Goal: Information Seeking & Learning: Learn about a topic

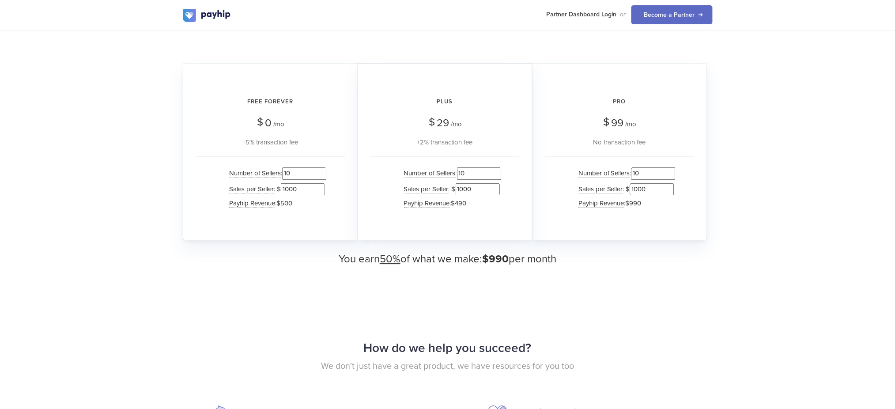
scroll to position [824, 0]
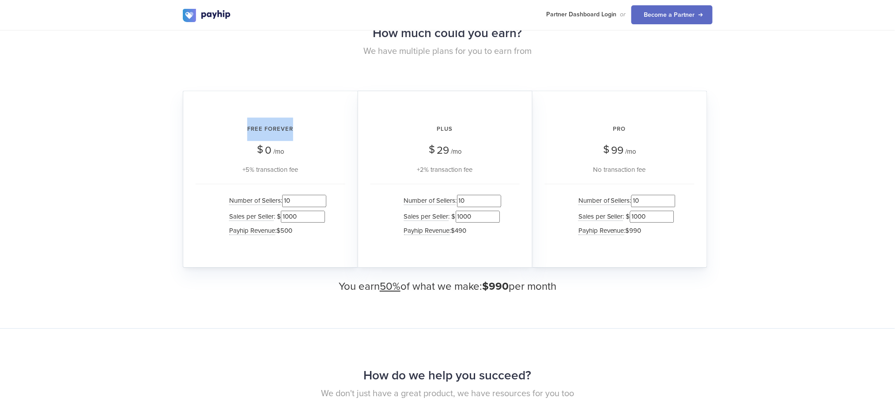
drag, startPoint x: 243, startPoint y: 124, endPoint x: 306, endPoint y: 131, distance: 63.0
click at [306, 131] on h2 "Free Forever" at bounding box center [271, 128] width 150 height 23
drag, startPoint x: 245, startPoint y: 169, endPoint x: 298, endPoint y: 194, distance: 59.5
click at [314, 173] on div "Free Forever $ 0 /mo +5% transaction fee Number of Sellers : 10 Sales per Selle…" at bounding box center [270, 179] width 175 height 177
click at [295, 197] on input "10" at bounding box center [304, 201] width 44 height 12
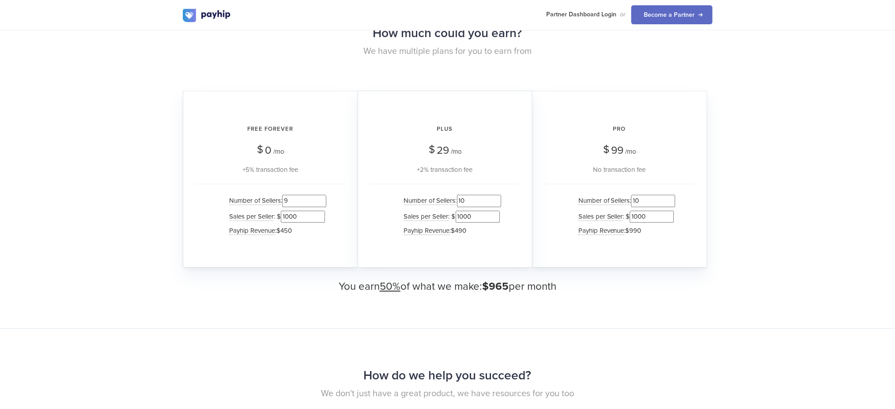
click at [324, 200] on input "9" at bounding box center [304, 201] width 44 height 12
click at [325, 200] on input "8" at bounding box center [304, 201] width 44 height 12
click at [326, 201] on input "7" at bounding box center [304, 201] width 44 height 12
click at [326, 201] on input "6" at bounding box center [304, 201] width 44 height 12
type input "5"
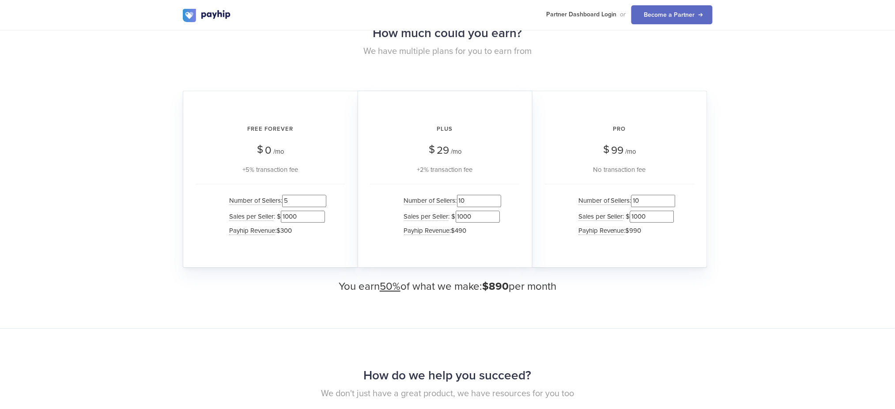
click at [325, 201] on input "5" at bounding box center [304, 201] width 44 height 12
click at [497, 200] on input "9" at bounding box center [479, 201] width 44 height 12
click at [498, 200] on input "8" at bounding box center [479, 201] width 44 height 12
click at [498, 200] on input "7" at bounding box center [479, 201] width 44 height 12
click at [498, 200] on input "6" at bounding box center [479, 201] width 44 height 12
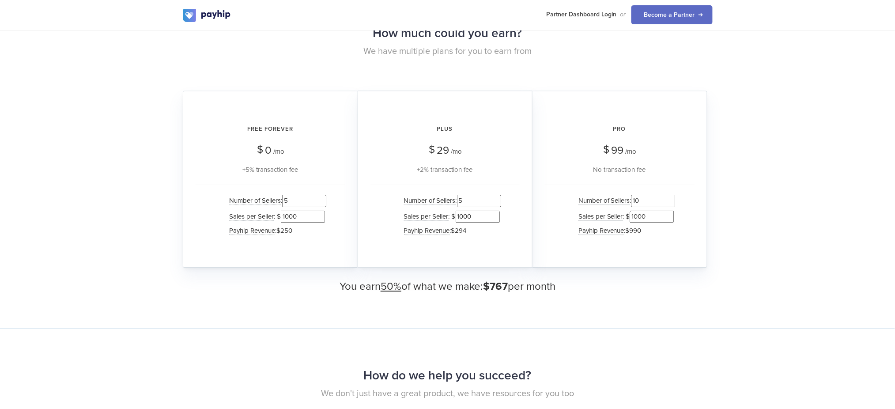
click at [498, 200] on input "5" at bounding box center [479, 201] width 44 height 12
click at [498, 200] on input "4" at bounding box center [479, 201] width 44 height 12
click at [498, 200] on input "3" at bounding box center [479, 201] width 44 height 12
click at [498, 200] on input "2" at bounding box center [479, 201] width 44 height 12
click at [498, 200] on input "1" at bounding box center [479, 201] width 44 height 12
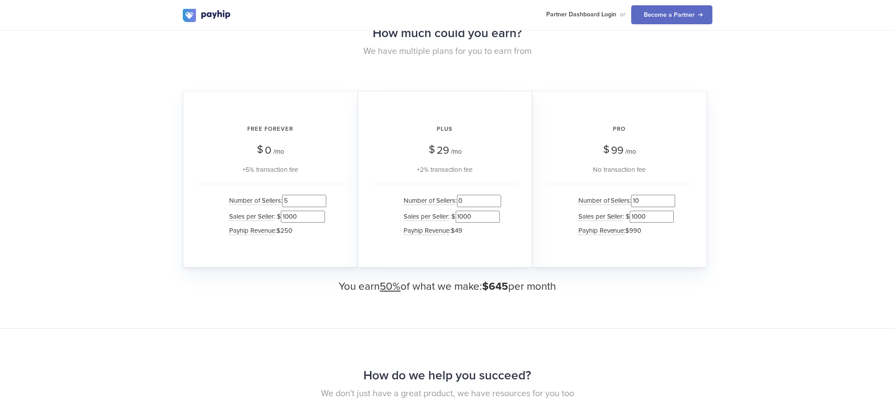
type input "0"
click at [498, 200] on input "0" at bounding box center [479, 201] width 44 height 12
click at [672, 200] on input "9" at bounding box center [653, 201] width 44 height 12
click at [672, 200] on input "8" at bounding box center [653, 201] width 44 height 12
click at [672, 200] on input "7" at bounding box center [653, 201] width 44 height 12
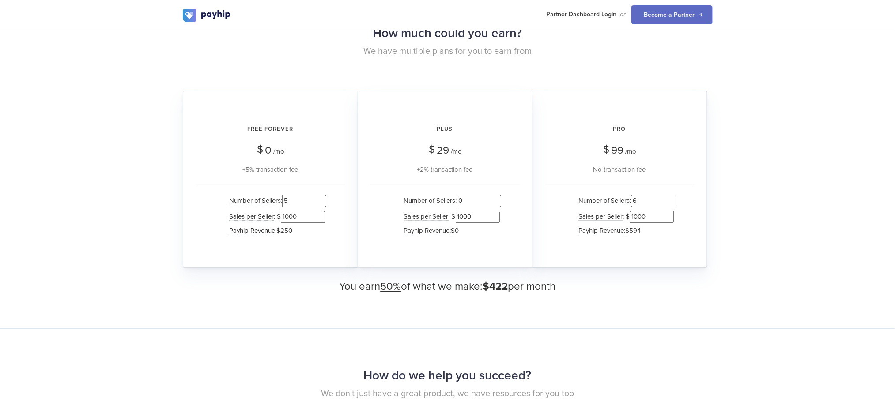
click at [672, 200] on input "6" at bounding box center [653, 201] width 44 height 12
click at [672, 200] on input "5" at bounding box center [653, 201] width 44 height 12
click at [672, 200] on input "4" at bounding box center [653, 201] width 44 height 12
click at [672, 200] on input "3" at bounding box center [653, 201] width 44 height 12
click at [672, 200] on input "2" at bounding box center [653, 201] width 44 height 12
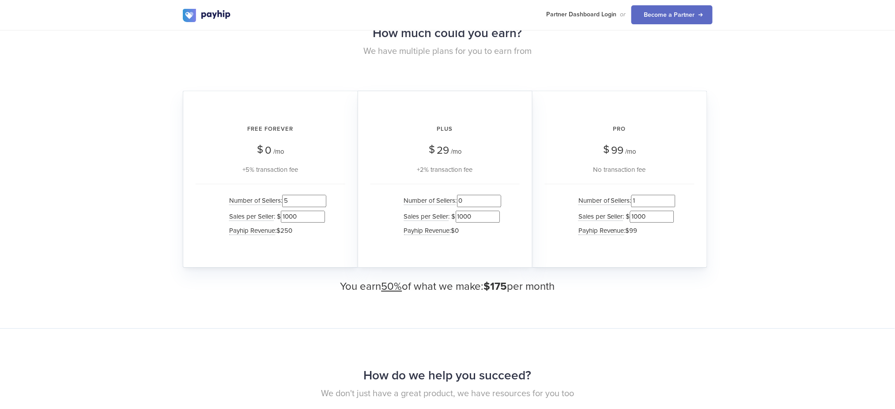
click at [672, 200] on input "1" at bounding box center [653, 201] width 44 height 12
type input "0"
click at [672, 200] on input "0" at bounding box center [653, 201] width 44 height 12
click at [304, 196] on input "5" at bounding box center [304, 201] width 44 height 12
click at [298, 212] on input "1000" at bounding box center [303, 217] width 44 height 12
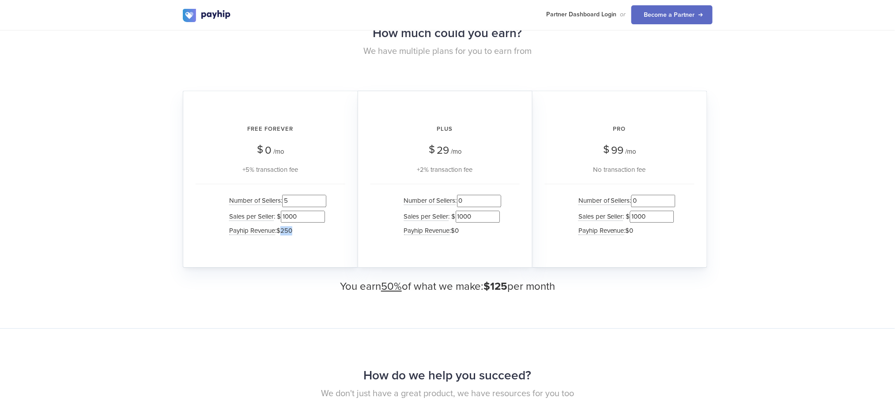
drag, startPoint x: 282, startPoint y: 226, endPoint x: 303, endPoint y: 231, distance: 21.7
click at [303, 231] on li "Payhip Revenue : $250" at bounding box center [276, 230] width 102 height 13
drag, startPoint x: 301, startPoint y: 215, endPoint x: 293, endPoint y: 215, distance: 8.0
click at [293, 215] on input "1000" at bounding box center [303, 217] width 44 height 12
type input "100"
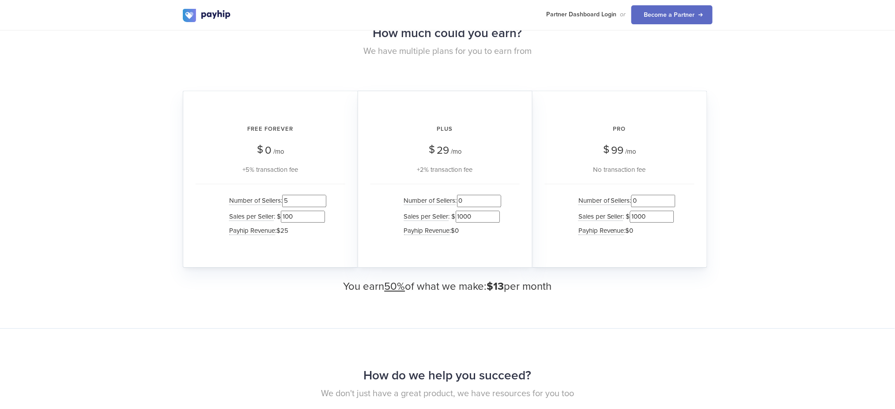
click at [552, 288] on h3 "You earn 50% of what we make: $13 per month" at bounding box center [448, 286] width 530 height 11
drag, startPoint x: 548, startPoint y: 283, endPoint x: 358, endPoint y: 275, distance: 190.1
click at [358, 275] on div "How much could you earn? We have multiple plans for you to earn from Free Forev…" at bounding box center [448, 157] width 530 height 271
click at [573, 288] on h3 "You earn 50% of what we make: $13 per month" at bounding box center [448, 286] width 530 height 11
drag, startPoint x: 438, startPoint y: 148, endPoint x: 461, endPoint y: 146, distance: 22.2
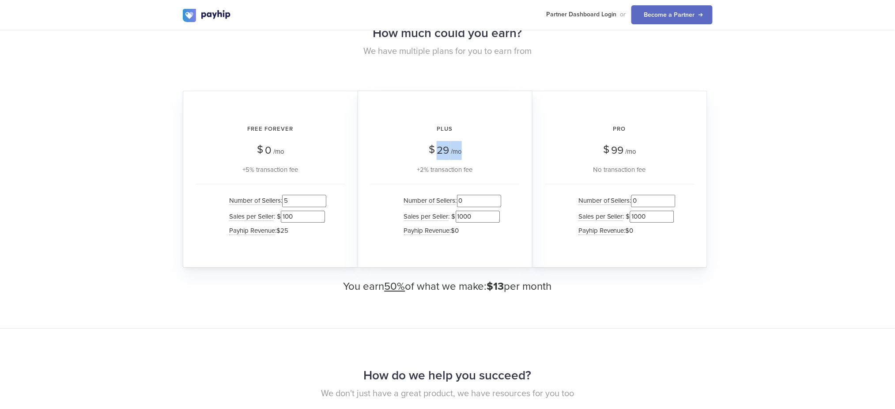
click at [461, 146] on div "$ 29 /mo" at bounding box center [449, 150] width 25 height 19
drag, startPoint x: 421, startPoint y: 166, endPoint x: 493, endPoint y: 174, distance: 72.4
click at [495, 170] on div "+2% transaction fee" at bounding box center [444, 169] width 149 height 11
click at [498, 195] on input "1" at bounding box center [479, 201] width 44 height 12
click at [498, 195] on input "2" at bounding box center [479, 201] width 44 height 12
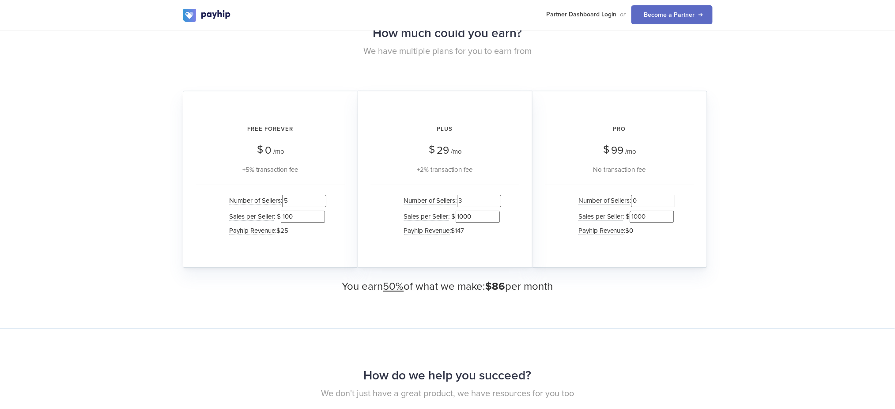
click at [498, 195] on input "3" at bounding box center [479, 201] width 44 height 12
click at [498, 195] on input "4" at bounding box center [479, 201] width 44 height 12
type input "5"
click at [498, 195] on input "5" at bounding box center [479, 201] width 44 height 12
click at [476, 214] on input "1000" at bounding box center [478, 217] width 44 height 12
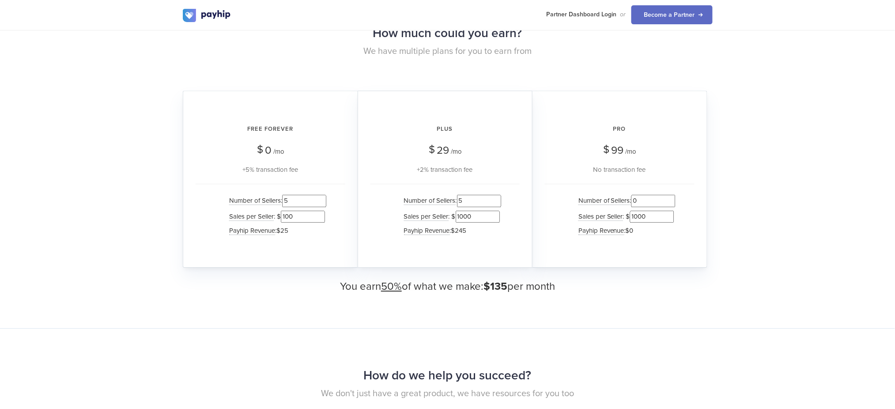
click at [477, 229] on li "Payhip Revenue : $245" at bounding box center [451, 230] width 102 height 13
drag, startPoint x: 571, startPoint y: 288, endPoint x: 514, endPoint y: 282, distance: 57.8
click at [570, 288] on div "How much could you earn? We have multiple plans for you to earn from Free Forev…" at bounding box center [447, 157] width 895 height 342
drag, startPoint x: 499, startPoint y: 281, endPoint x: 495, endPoint y: 277, distance: 4.7
click at [510, 282] on h3 "You earn 50% of what we make: $135 per month" at bounding box center [448, 286] width 530 height 11
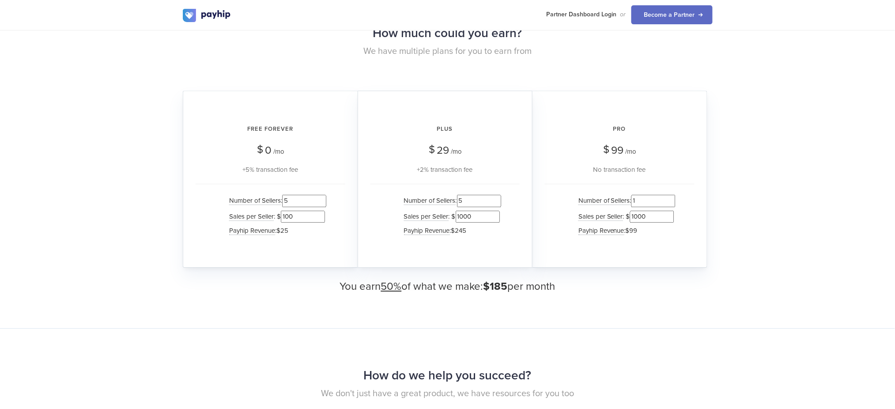
type input "1"
click at [672, 195] on input "1" at bounding box center [653, 201] width 44 height 12
drag, startPoint x: 493, startPoint y: 282, endPoint x: 567, endPoint y: 283, distance: 73.3
click at [567, 283] on h3 "You earn 50% of what we make: $185 per month" at bounding box center [448, 286] width 530 height 11
click at [506, 281] on span "$185" at bounding box center [495, 286] width 24 height 13
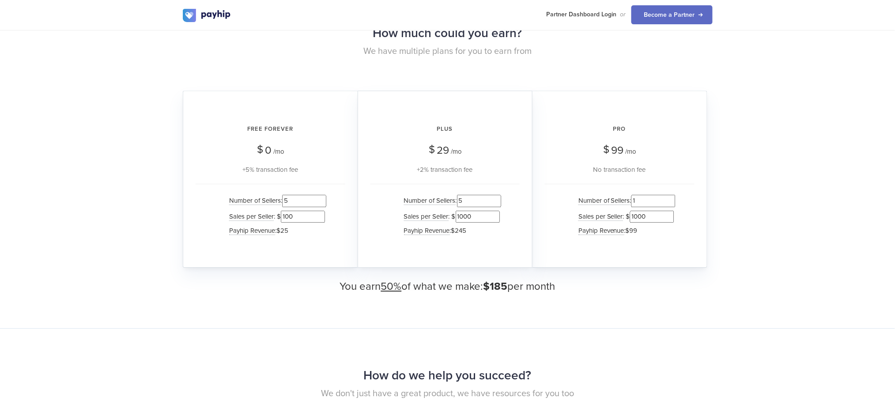
click at [573, 287] on h3 "You earn 50% of what we make: $185 per month" at bounding box center [448, 286] width 530 height 11
click at [499, 283] on span "$185" at bounding box center [495, 286] width 24 height 13
drag, startPoint x: 249, startPoint y: 124, endPoint x: 307, endPoint y: 168, distance: 73.2
click at [307, 168] on div "Free Forever $ 0 /mo +5% transaction fee" at bounding box center [271, 145] width 150 height 57
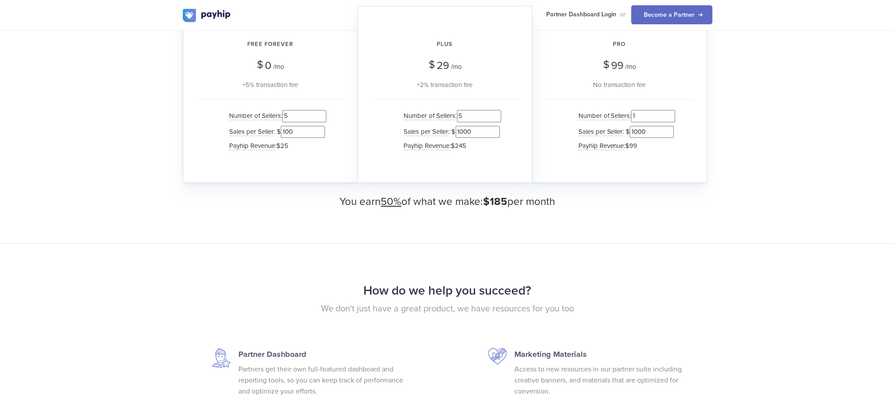
scroll to position [883, 0]
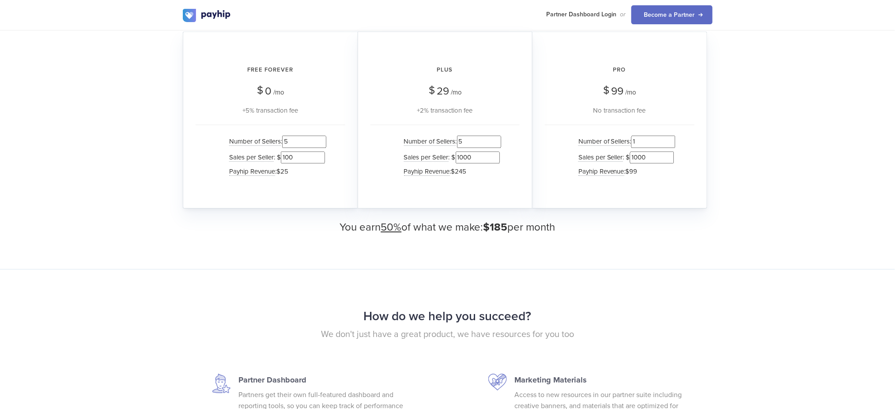
click at [259, 110] on div "+5% transaction fee" at bounding box center [271, 110] width 150 height 11
drag, startPoint x: 245, startPoint y: 110, endPoint x: 326, endPoint y: 122, distance: 82.2
click at [326, 122] on div "Free Forever $ 0 /mo +5% transaction fee Number of Sellers : 5 Sales per Seller…" at bounding box center [270, 119] width 175 height 177
click at [324, 137] on input "6" at bounding box center [304, 142] width 44 height 12
click at [324, 137] on input "7" at bounding box center [304, 142] width 44 height 12
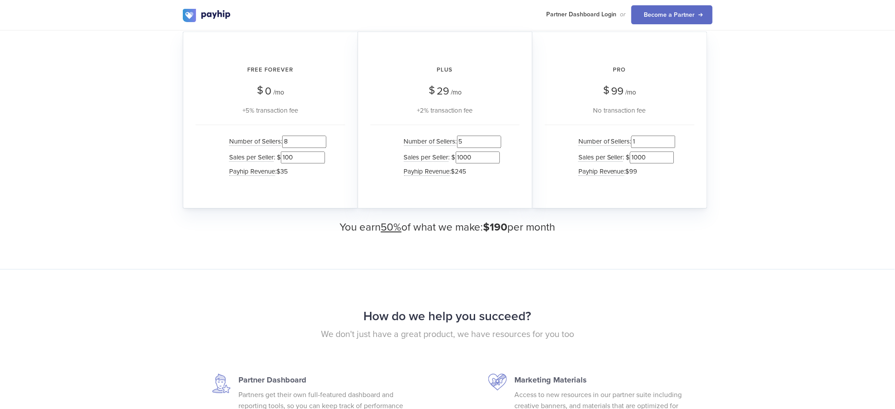
click at [324, 137] on input "8" at bounding box center [304, 142] width 44 height 12
click at [324, 137] on input "9" at bounding box center [304, 142] width 44 height 12
click at [324, 137] on input "10" at bounding box center [304, 142] width 44 height 12
click at [324, 137] on input "11" at bounding box center [304, 142] width 44 height 12
click at [324, 137] on input "12" at bounding box center [304, 142] width 44 height 12
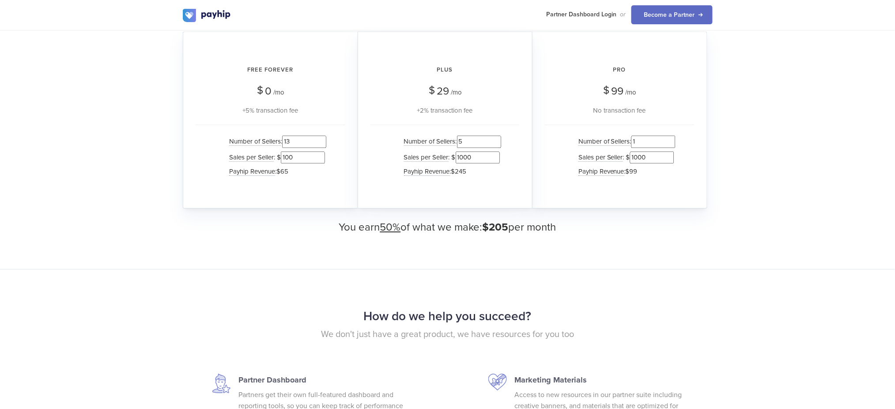
click at [324, 137] on input "13" at bounding box center [304, 142] width 44 height 12
click at [324, 137] on input "14" at bounding box center [304, 142] width 44 height 12
click at [324, 137] on input "15" at bounding box center [304, 142] width 44 height 12
click at [324, 137] on input "16" at bounding box center [304, 142] width 44 height 12
click at [324, 137] on input "17" at bounding box center [304, 142] width 44 height 12
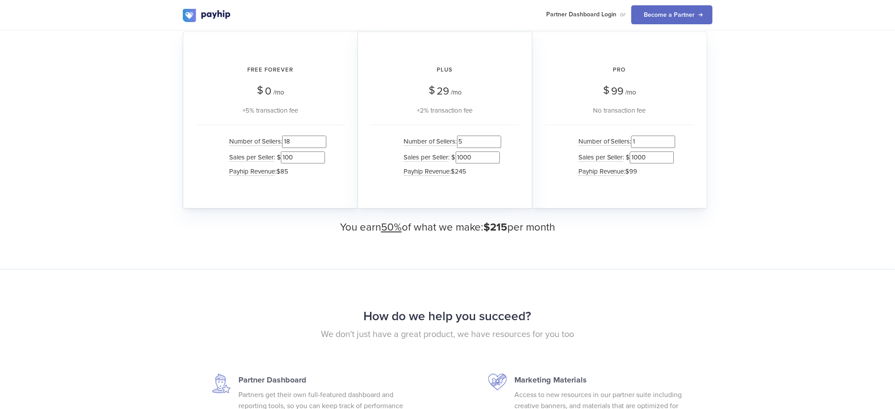
click at [324, 137] on input "18" at bounding box center [304, 142] width 44 height 12
click at [324, 137] on input "19" at bounding box center [304, 142] width 44 height 12
click at [324, 137] on input "20" at bounding box center [304, 142] width 44 height 12
click at [324, 137] on input "21" at bounding box center [304, 142] width 44 height 12
click at [324, 137] on input "22" at bounding box center [304, 142] width 44 height 12
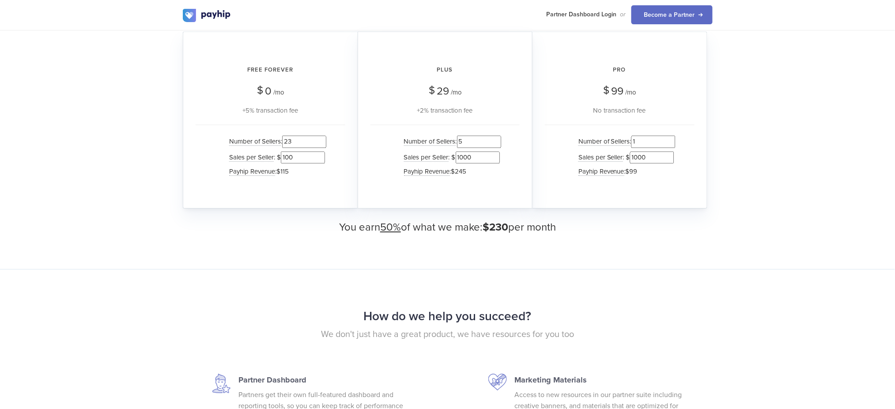
click at [324, 137] on input "23" at bounding box center [304, 142] width 44 height 12
click at [324, 137] on input "24" at bounding box center [304, 142] width 44 height 12
click at [324, 137] on input "25" at bounding box center [304, 142] width 44 height 12
click at [324, 137] on input "26" at bounding box center [304, 142] width 44 height 12
click at [324, 137] on input "27" at bounding box center [304, 142] width 44 height 12
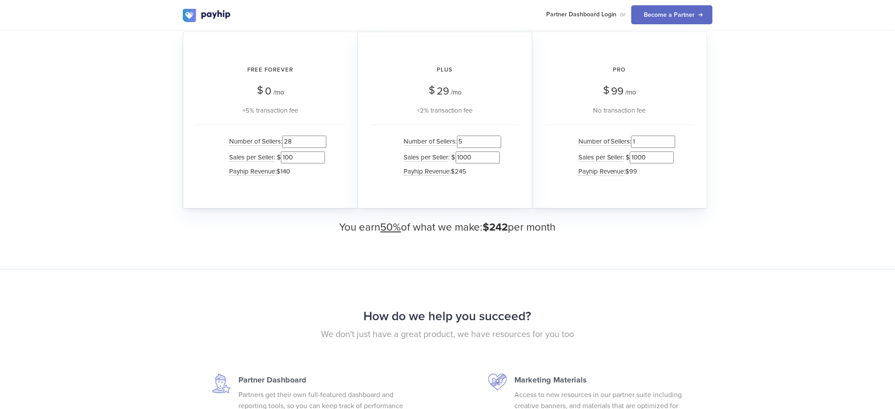
click at [324, 137] on input "28" at bounding box center [304, 142] width 44 height 12
click at [324, 137] on input "29" at bounding box center [304, 142] width 44 height 12
type input "30"
click at [324, 137] on input "30" at bounding box center [304, 142] width 44 height 12
click at [302, 155] on input "100" at bounding box center [303, 157] width 44 height 12
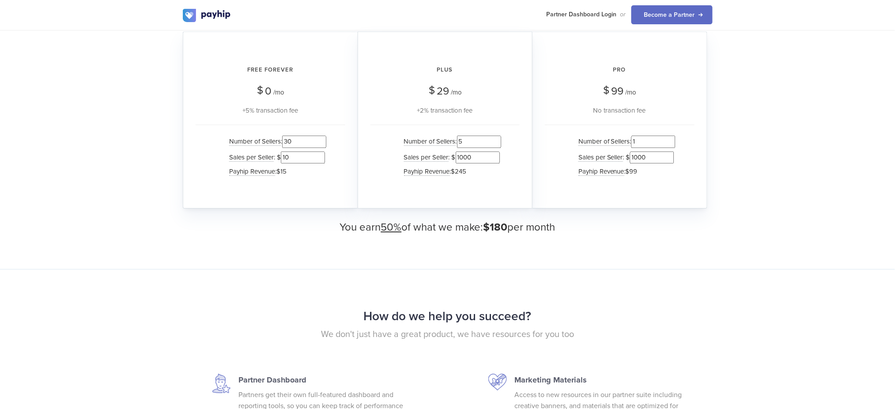
type input "1"
type input "500"
drag, startPoint x: 493, startPoint y: 224, endPoint x: 509, endPoint y: 226, distance: 16.0
click at [508, 226] on span "$547" at bounding box center [495, 227] width 25 height 13
click at [573, 230] on div "How much could you earn? We have multiple plans for you to earn from Free Forev…" at bounding box center [447, 98] width 895 height 342
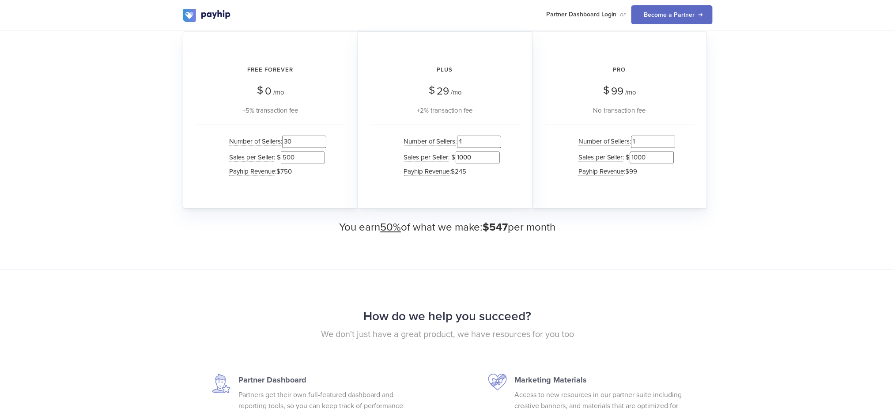
click at [499, 141] on input "4" at bounding box center [479, 142] width 44 height 12
click at [499, 141] on input "3" at bounding box center [479, 142] width 44 height 12
click at [499, 141] on input "2" at bounding box center [479, 142] width 44 height 12
click at [499, 141] on input "1" at bounding box center [479, 142] width 44 height 12
type input "0"
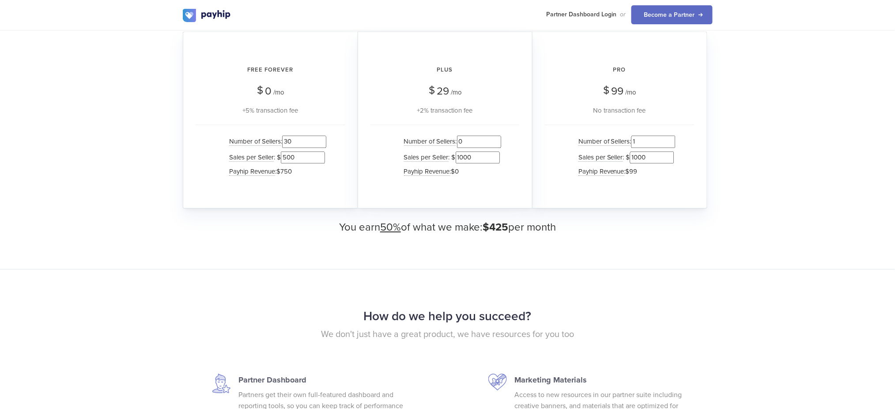
click at [499, 141] on input "0" at bounding box center [479, 142] width 44 height 12
type input "0"
click at [673, 140] on input "0" at bounding box center [653, 142] width 44 height 12
drag, startPoint x: 510, startPoint y: 222, endPoint x: 483, endPoint y: 219, distance: 27.1
click at [483, 222] on h3 "You earn 50% of what we make: $375 per month" at bounding box center [448, 227] width 530 height 11
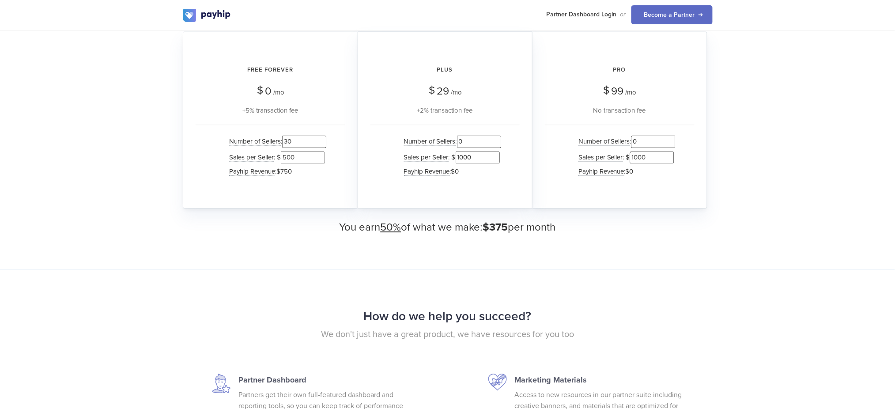
drag, startPoint x: 266, startPoint y: 90, endPoint x: 329, endPoint y: 99, distance: 64.2
click at [329, 99] on div "Free Forever $ 0 /mo +5% transaction fee" at bounding box center [271, 86] width 150 height 57
click at [259, 154] on span "Sales per Seller" at bounding box center [251, 157] width 45 height 8
drag, startPoint x: 496, startPoint y: 225, endPoint x: 511, endPoint y: 224, distance: 15.1
click at [511, 224] on h3 "You earn 50% of what we make: $375 per month" at bounding box center [448, 227] width 530 height 11
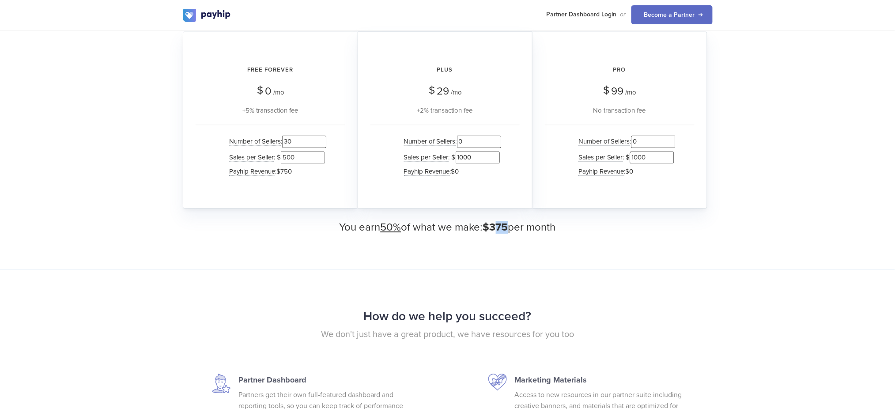
drag, startPoint x: 514, startPoint y: 227, endPoint x: 563, endPoint y: 225, distance: 49.0
click at [563, 225] on h3 "You earn 50% of what we make: $375 per month" at bounding box center [448, 227] width 530 height 11
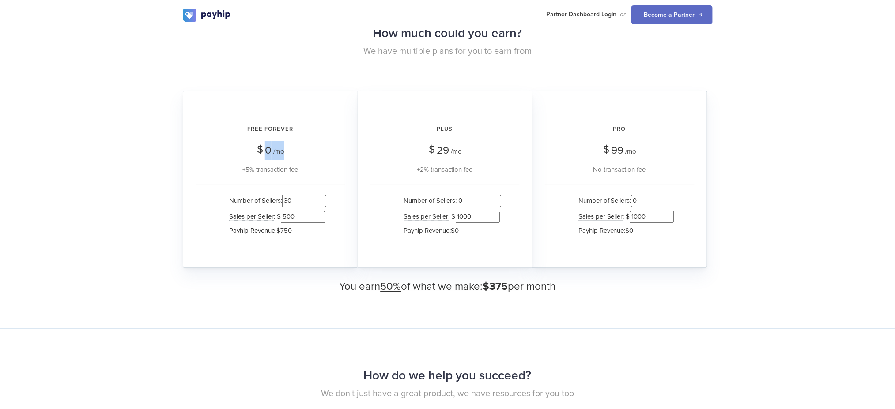
drag, startPoint x: 267, startPoint y: 148, endPoint x: 293, endPoint y: 148, distance: 26.5
click at [293, 148] on div "Free Forever $ 0 /mo +5% transaction fee" at bounding box center [271, 145] width 150 height 57
drag, startPoint x: 437, startPoint y: 151, endPoint x: 491, endPoint y: 150, distance: 54.3
click at [491, 150] on div "Plus $ 29 /mo +2% transaction fee" at bounding box center [444, 145] width 149 height 57
drag, startPoint x: 614, startPoint y: 147, endPoint x: 638, endPoint y: 146, distance: 24.8
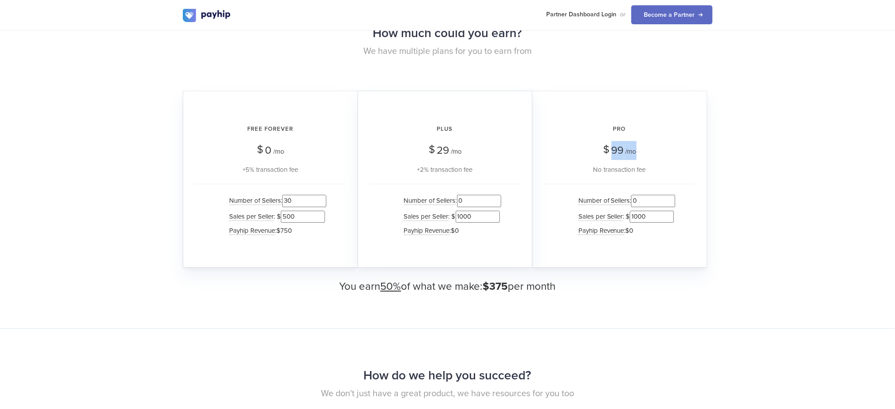
click at [638, 146] on div "Pro $ 99 /mo No transaction fee" at bounding box center [620, 145] width 150 height 57
click at [262, 149] on span "$" at bounding box center [260, 149] width 6 height 19
drag, startPoint x: 267, startPoint y: 147, endPoint x: 295, endPoint y: 151, distance: 28.0
click at [295, 151] on div "Free Forever $ 0 /mo +5% transaction fee" at bounding box center [271, 145] width 150 height 57
drag, startPoint x: 298, startPoint y: 215, endPoint x: 282, endPoint y: 213, distance: 16.6
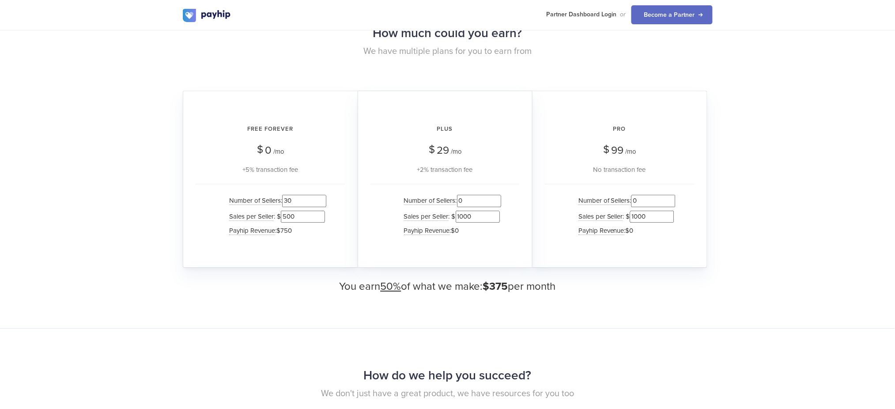
click at [282, 213] on input "500" at bounding box center [303, 217] width 44 height 12
click at [322, 201] on input "29" at bounding box center [304, 201] width 44 height 12
click at [322, 201] on input "28" at bounding box center [304, 201] width 44 height 12
click at [322, 201] on input "27" at bounding box center [304, 201] width 44 height 12
click at [322, 201] on input "26" at bounding box center [304, 201] width 44 height 12
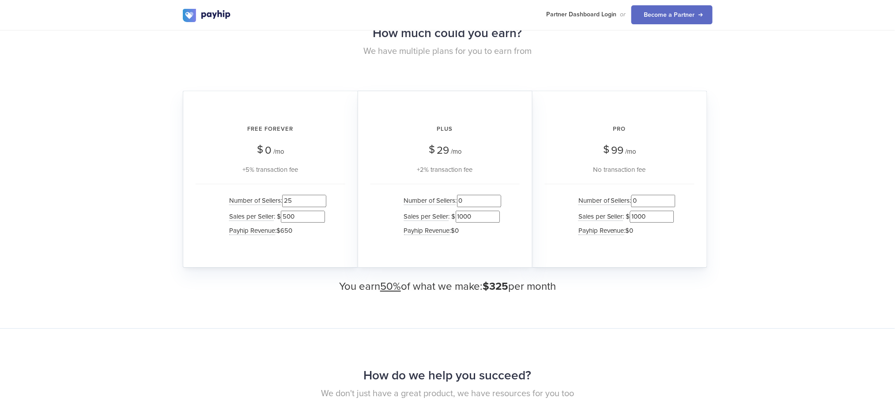
click at [322, 201] on input "25" at bounding box center [304, 201] width 44 height 12
click at [322, 201] on input "24" at bounding box center [304, 201] width 44 height 12
click at [322, 201] on input "23" at bounding box center [304, 201] width 44 height 12
click at [322, 201] on input "22" at bounding box center [304, 201] width 44 height 12
click at [322, 201] on input "21" at bounding box center [304, 201] width 44 height 12
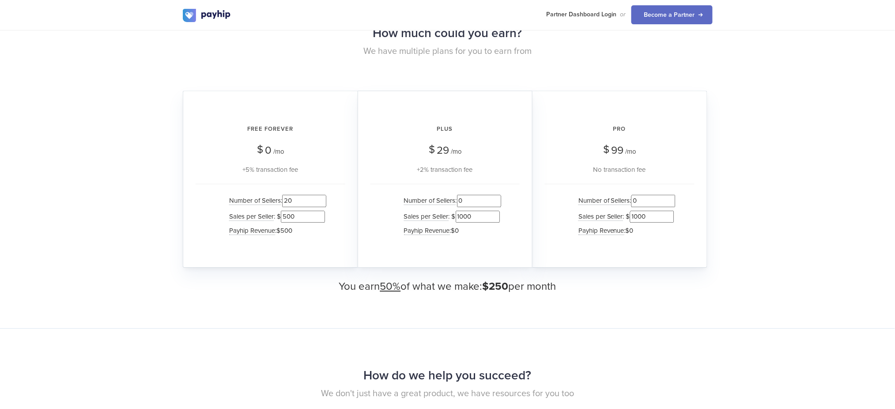
click at [322, 201] on input "20" at bounding box center [304, 201] width 44 height 12
click at [322, 201] on input "19" at bounding box center [304, 201] width 44 height 12
click at [322, 201] on input "18" at bounding box center [304, 201] width 44 height 12
click at [322, 201] on input "17" at bounding box center [304, 201] width 44 height 12
click at [322, 201] on input "16" at bounding box center [304, 201] width 44 height 12
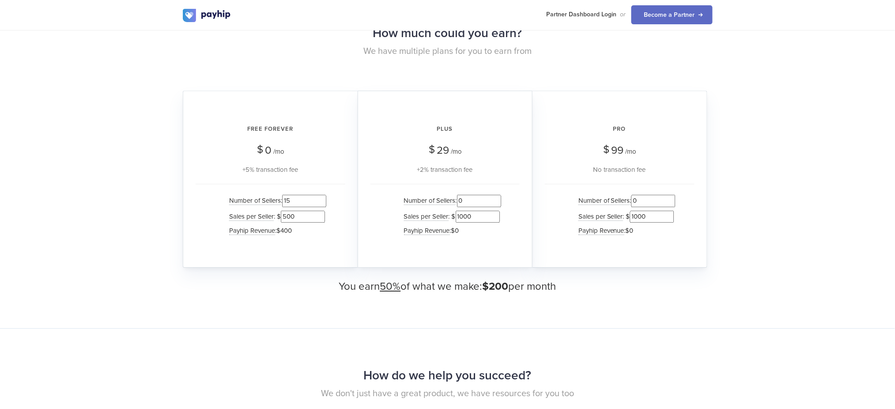
click at [322, 201] on input "15" at bounding box center [304, 201] width 44 height 12
click at [322, 201] on input "14" at bounding box center [304, 201] width 44 height 12
click at [322, 201] on input "13" at bounding box center [304, 201] width 44 height 12
click at [322, 201] on input "12" at bounding box center [304, 201] width 44 height 12
click at [322, 201] on input "11" at bounding box center [304, 201] width 44 height 12
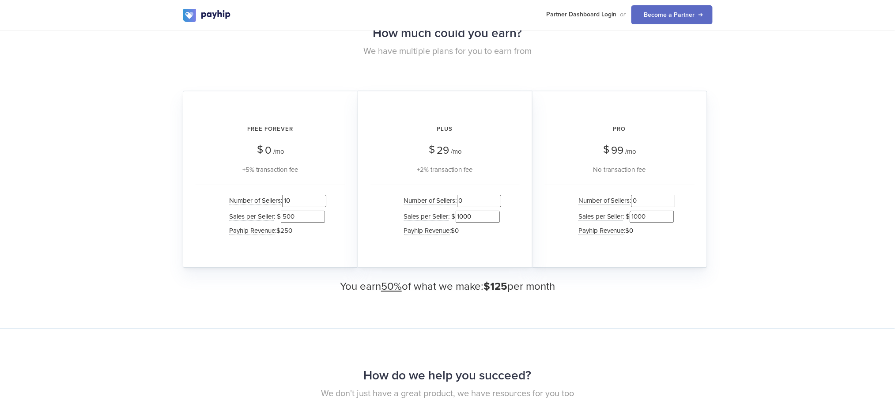
click at [322, 201] on input "10" at bounding box center [304, 201] width 44 height 12
click at [322, 201] on input "9" at bounding box center [304, 201] width 44 height 12
click at [322, 201] on input "8" at bounding box center [304, 201] width 44 height 12
click at [322, 201] on input "7" at bounding box center [304, 201] width 44 height 12
click at [322, 201] on input "6" at bounding box center [304, 201] width 44 height 12
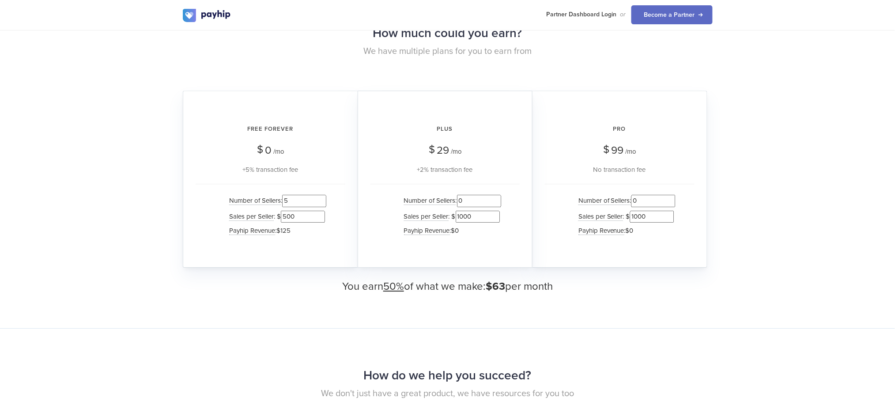
click at [322, 201] on input "5" at bounding box center [304, 201] width 44 height 12
click at [322, 201] on input "4" at bounding box center [304, 201] width 44 height 12
click at [322, 201] on input "3" at bounding box center [304, 201] width 44 height 12
click at [322, 201] on input "2" at bounding box center [304, 201] width 44 height 12
click at [322, 202] on input "1" at bounding box center [304, 201] width 44 height 12
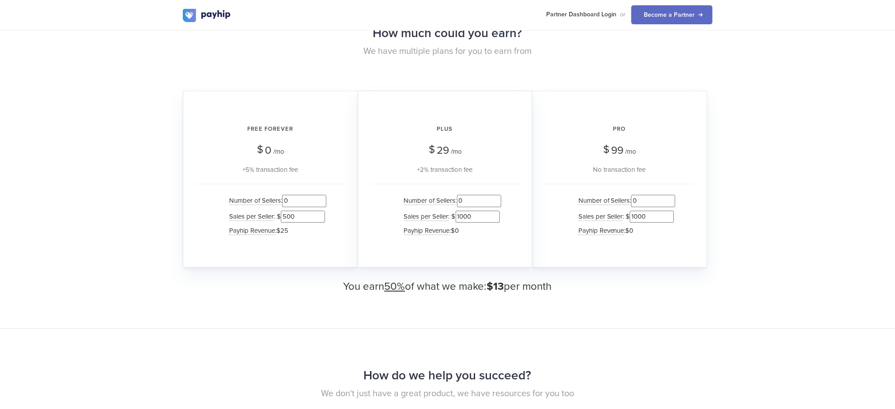
type input "0"
click at [324, 202] on input "0" at bounding box center [304, 201] width 44 height 12
click at [652, 200] on input "0" at bounding box center [653, 201] width 44 height 12
type input "1"
click at [674, 196] on input "1" at bounding box center [653, 201] width 44 height 12
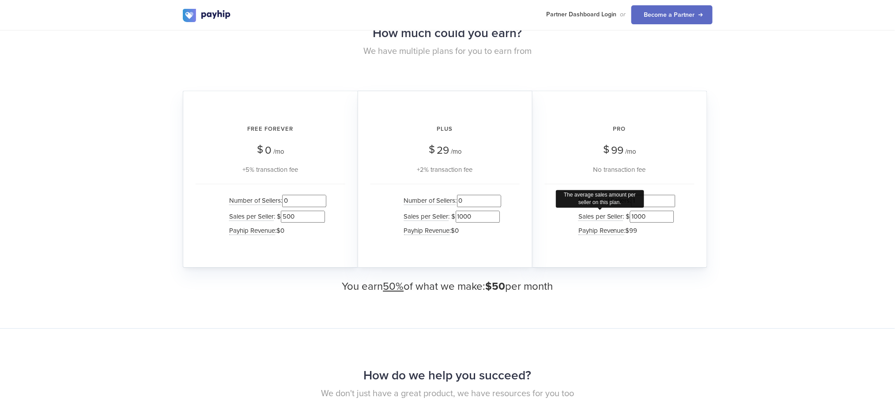
drag, startPoint x: 646, startPoint y: 212, endPoint x: 622, endPoint y: 213, distance: 24.7
click at [622, 213] on li "Sales per Seller The average sales amount per seller on this plan. : $ 1000" at bounding box center [625, 216] width 102 height 15
click at [647, 281] on h3 "You earn 50% of what we make: $50 per month" at bounding box center [448, 286] width 530 height 11
click at [716, 216] on div "How much could you earn? We have multiple plans for you to earn from Free Forev…" at bounding box center [447, 157] width 895 height 342
click at [646, 213] on input "5000" at bounding box center [652, 217] width 44 height 12
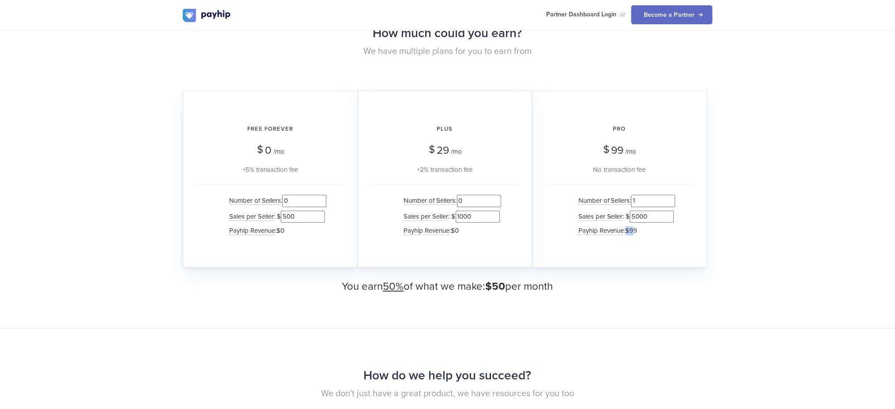
click at [628, 228] on span "$99" at bounding box center [632, 231] width 12 height 8
click at [637, 227] on span "$99" at bounding box center [632, 231] width 12 height 8
drag, startPoint x: 640, startPoint y: 226, endPoint x: 626, endPoint y: 226, distance: 14.6
click at [626, 226] on li "Payhip Revenue : $99" at bounding box center [625, 230] width 102 height 13
click at [668, 213] on input "4999" at bounding box center [652, 217] width 44 height 12
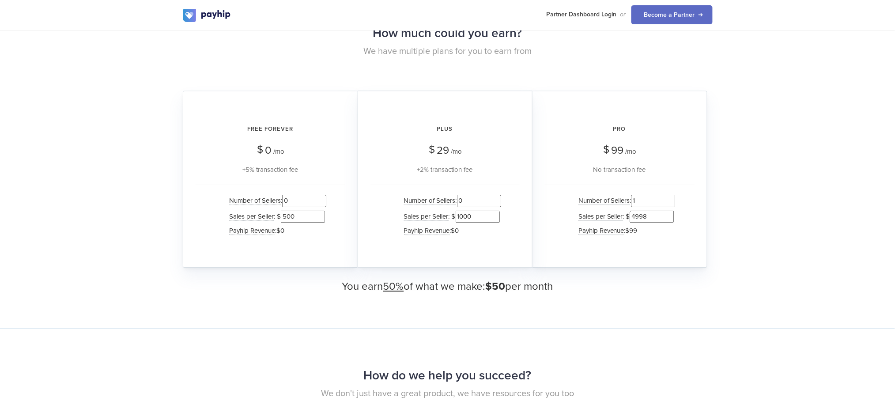
click at [668, 213] on input "4998" at bounding box center [652, 217] width 44 height 12
click at [668, 213] on input "4997" at bounding box center [652, 217] width 44 height 12
click at [668, 213] on input "4996" at bounding box center [652, 217] width 44 height 12
type input "4979"
click at [668, 213] on input "4979" at bounding box center [652, 217] width 44 height 12
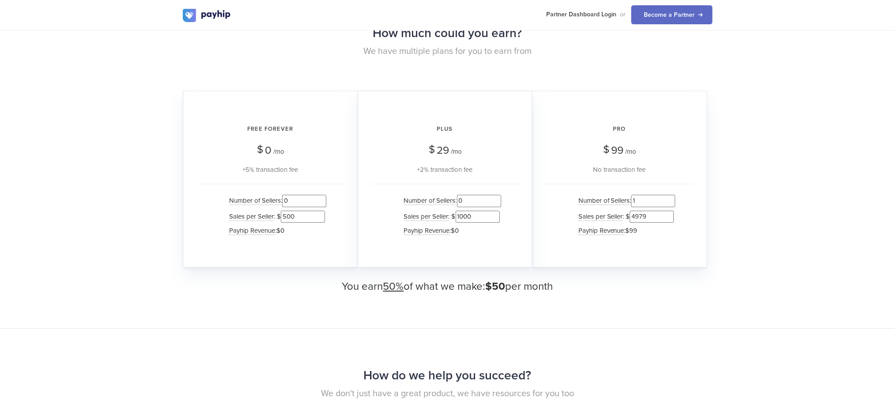
click at [658, 201] on input "1" at bounding box center [653, 201] width 44 height 12
click at [672, 200] on input "0" at bounding box center [653, 201] width 44 height 12
drag, startPoint x: 245, startPoint y: 168, endPoint x: 295, endPoint y: 174, distance: 50.8
click at [295, 174] on div "Free Forever $ 0 /mo +5% transaction fee Number of Sellers : 0 Sales per Seller…" at bounding box center [270, 179] width 175 height 177
click at [247, 166] on div "+5% transaction fee" at bounding box center [271, 169] width 150 height 11
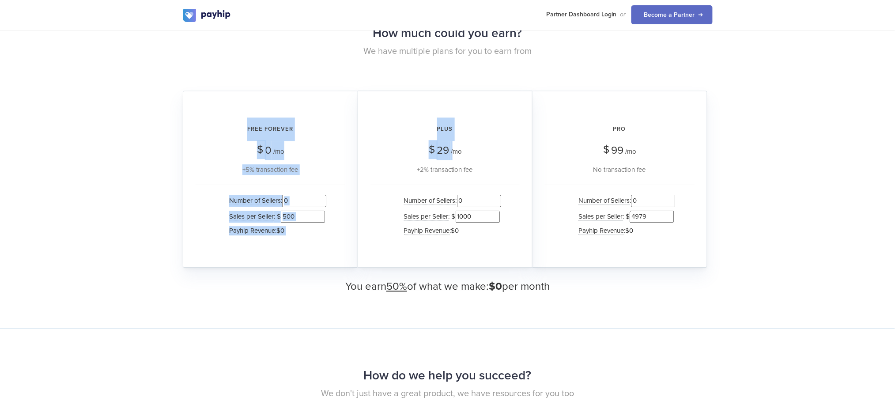
drag, startPoint x: 419, startPoint y: 148, endPoint x: 248, endPoint y: 128, distance: 172.1
click at [248, 91] on div "Free Forever $ 0 /mo +5% transaction fee Number of Sellers : 0 Sales per Seller…" at bounding box center [448, 91] width 530 height 0
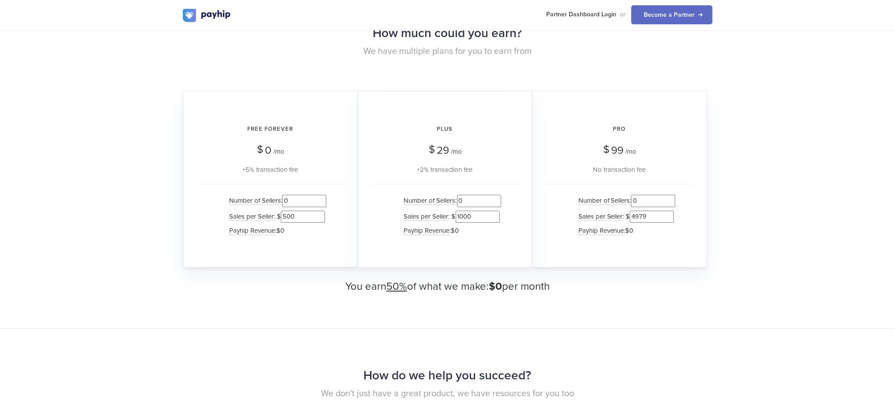
click at [611, 145] on div "Pro $ 99 /mo No transaction fee" at bounding box center [620, 145] width 150 height 57
type input "1"
click at [673, 195] on input "1" at bounding box center [653, 201] width 44 height 12
click at [671, 211] on input "4980" at bounding box center [652, 217] width 44 height 12
click at [671, 211] on input "4981" at bounding box center [652, 217] width 44 height 12
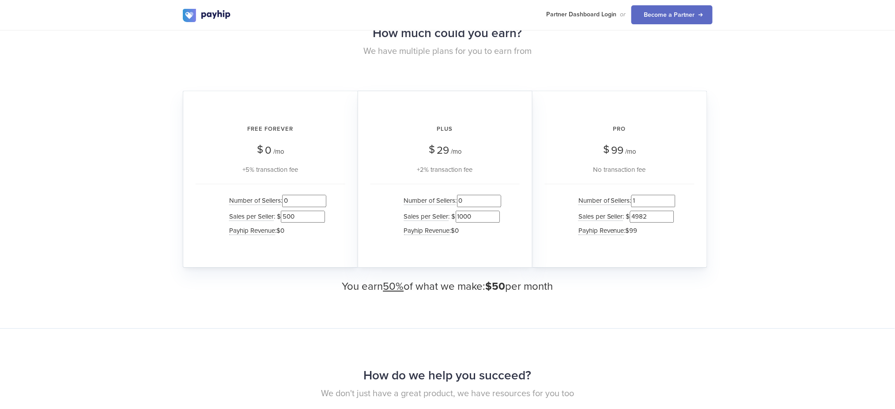
click at [671, 211] on input "4982" at bounding box center [652, 217] width 44 height 12
click at [671, 211] on input "4986" at bounding box center [652, 217] width 44 height 12
click at [671, 211] on input "4987" at bounding box center [652, 217] width 44 height 12
click at [671, 211] on input "4988" at bounding box center [652, 217] width 44 height 12
click at [671, 211] on input "4989" at bounding box center [652, 217] width 44 height 12
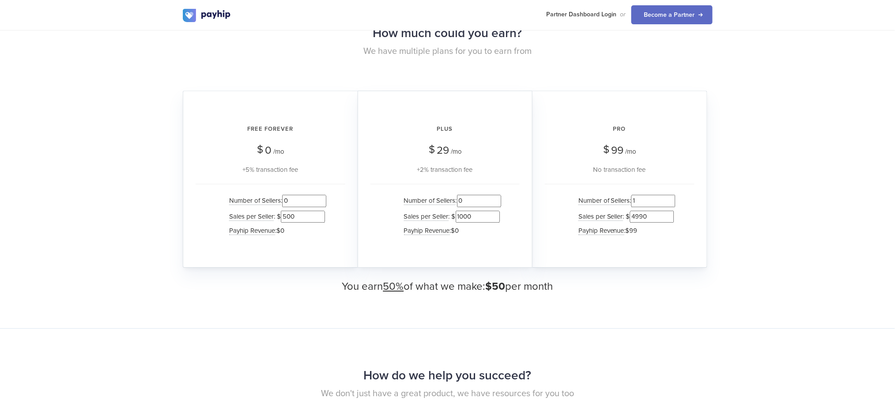
click at [671, 211] on input "4990" at bounding box center [652, 217] width 44 height 12
click at [671, 211] on input "4991" at bounding box center [652, 217] width 44 height 12
click at [671, 211] on input "4992" at bounding box center [652, 217] width 44 height 12
click at [671, 211] on input "4993" at bounding box center [652, 217] width 44 height 12
click at [671, 211] on input "4994" at bounding box center [652, 217] width 44 height 12
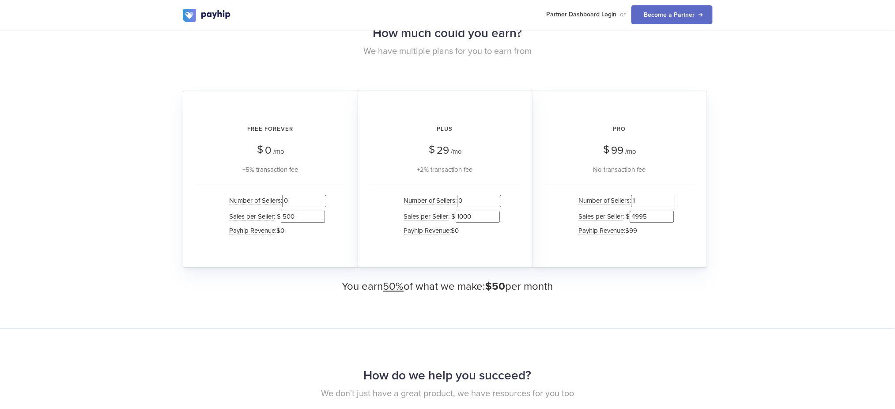
click at [671, 211] on input "4995" at bounding box center [652, 217] width 44 height 12
click at [671, 211] on input "4996" at bounding box center [652, 217] width 44 height 12
click at [671, 211] on input "4997" at bounding box center [652, 217] width 44 height 12
click at [671, 211] on input "4998" at bounding box center [652, 217] width 44 height 12
click at [671, 211] on input "4999" at bounding box center [652, 217] width 44 height 12
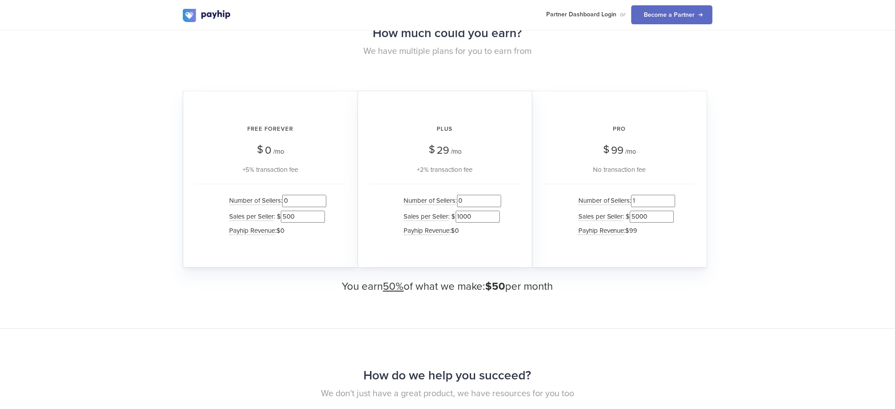
type input "5000"
click at [671, 211] on input "5000" at bounding box center [652, 217] width 44 height 12
drag, startPoint x: 495, startPoint y: 279, endPoint x: 506, endPoint y: 284, distance: 11.3
click at [506, 284] on span "$50" at bounding box center [496, 286] width 20 height 13
drag, startPoint x: 613, startPoint y: 149, endPoint x: 627, endPoint y: 151, distance: 14.2
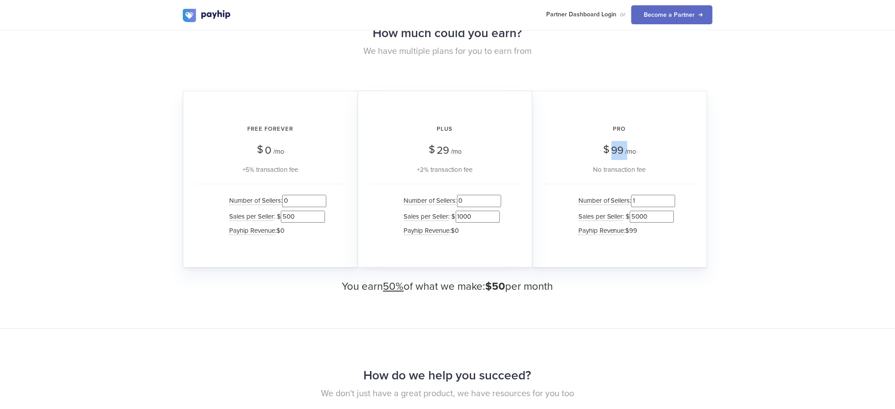
click at [627, 151] on div "$ 99 /mo" at bounding box center [624, 150] width 25 height 19
type input "0"
click at [670, 200] on input "0" at bounding box center [653, 201] width 44 height 12
click at [471, 196] on input "0" at bounding box center [479, 201] width 44 height 12
type input "1"
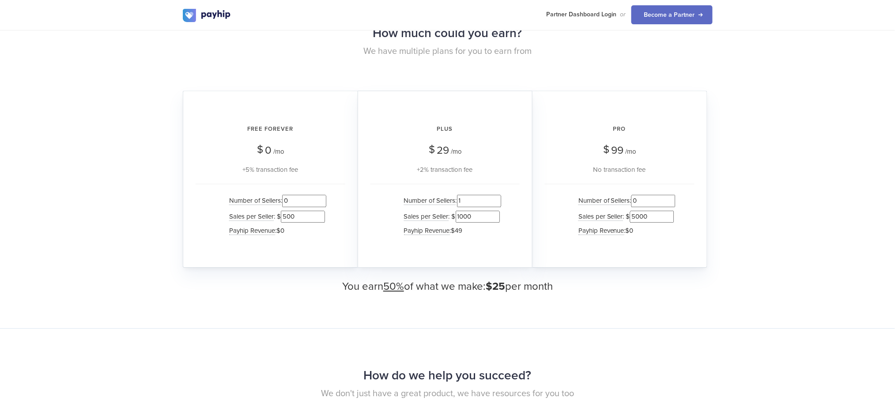
click at [459, 211] on input "1000" at bounding box center [478, 217] width 44 height 12
type input "5000"
type input "0"
click at [498, 201] on input "0" at bounding box center [479, 201] width 44 height 12
click at [305, 200] on input "0" at bounding box center [304, 201] width 44 height 12
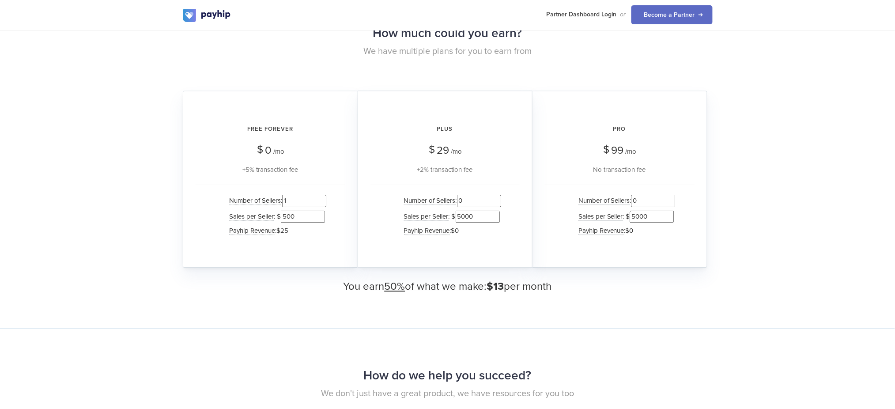
type input "1"
click at [312, 215] on input "500" at bounding box center [303, 217] width 44 height 12
type input "5000"
drag, startPoint x: 246, startPoint y: 167, endPoint x: 288, endPoint y: 173, distance: 42.3
click at [288, 173] on div "Free Forever $ 0 /mo +5% transaction fee Number of Sellers : 1 Sales per Seller…" at bounding box center [270, 179] width 175 height 177
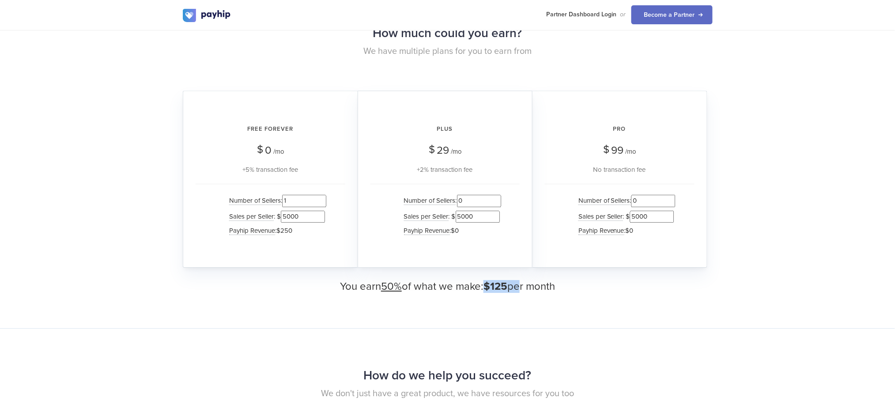
drag, startPoint x: 487, startPoint y: 282, endPoint x: 517, endPoint y: 284, distance: 29.2
click at [517, 284] on h3 "You earn 50% of what we make: $125 per month" at bounding box center [448, 286] width 530 height 11
click at [555, 282] on h3 "You earn 50% of what we make: $125 per month" at bounding box center [448, 286] width 530 height 11
click at [288, 213] on input "5000" at bounding box center [303, 217] width 44 height 12
click at [442, 147] on span "29" at bounding box center [443, 150] width 12 height 13
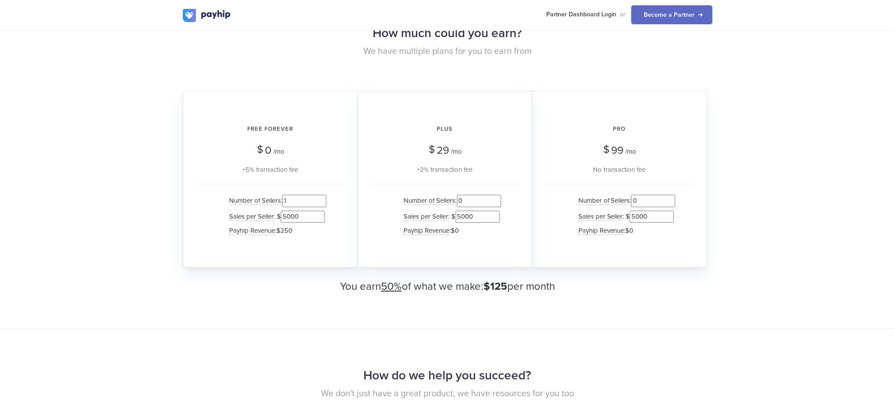
click at [616, 152] on span "99" at bounding box center [618, 150] width 12 height 13
click at [288, 227] on span "$250" at bounding box center [284, 231] width 16 height 8
drag, startPoint x: 295, startPoint y: 228, endPoint x: 281, endPoint y: 227, distance: 14.2
click at [281, 227] on li "Payhip Revenue : $250" at bounding box center [276, 230] width 102 height 13
click at [440, 149] on span "29" at bounding box center [443, 150] width 12 height 13
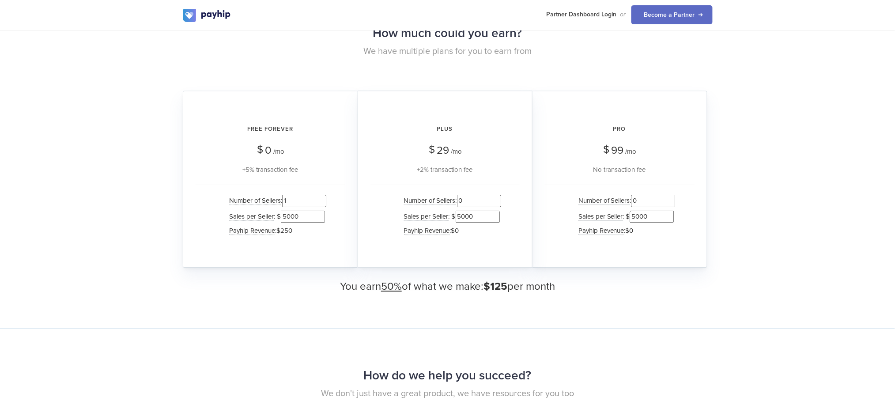
click at [617, 147] on span "99" at bounding box center [618, 150] width 12 height 13
drag, startPoint x: 294, startPoint y: 227, endPoint x: 283, endPoint y: 227, distance: 11.5
click at [283, 227] on li "Payhip Revenue : $250" at bounding box center [276, 230] width 102 height 13
type input "1"
click at [497, 195] on input "1" at bounding box center [479, 201] width 44 height 12
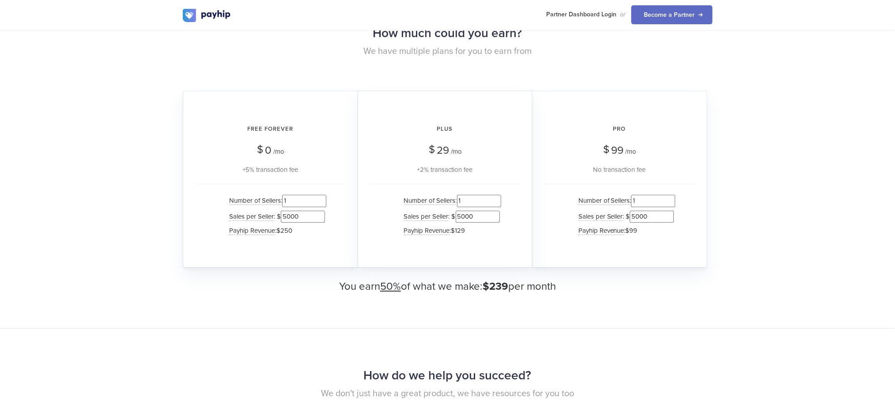
type input "1"
click at [671, 196] on input "1" at bounding box center [653, 201] width 44 height 12
drag, startPoint x: 630, startPoint y: 227, endPoint x: 641, endPoint y: 225, distance: 10.7
click at [639, 225] on li "Payhip Revenue : $99" at bounding box center [625, 230] width 102 height 13
click at [645, 228] on li "Payhip Revenue : $99" at bounding box center [625, 230] width 102 height 13
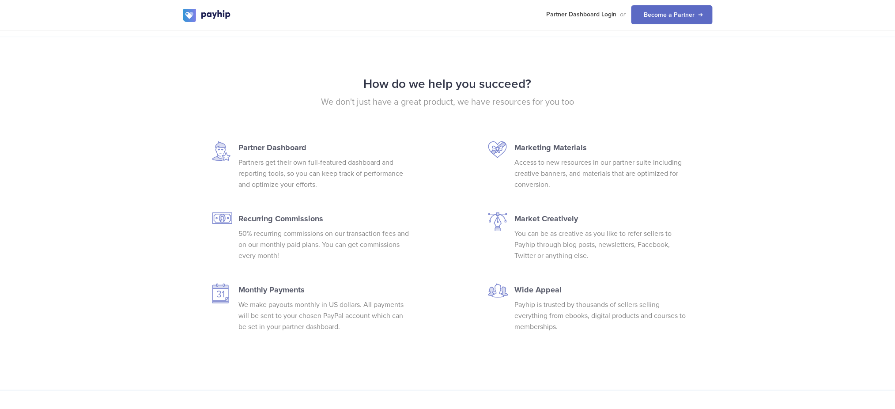
scroll to position [1118, 0]
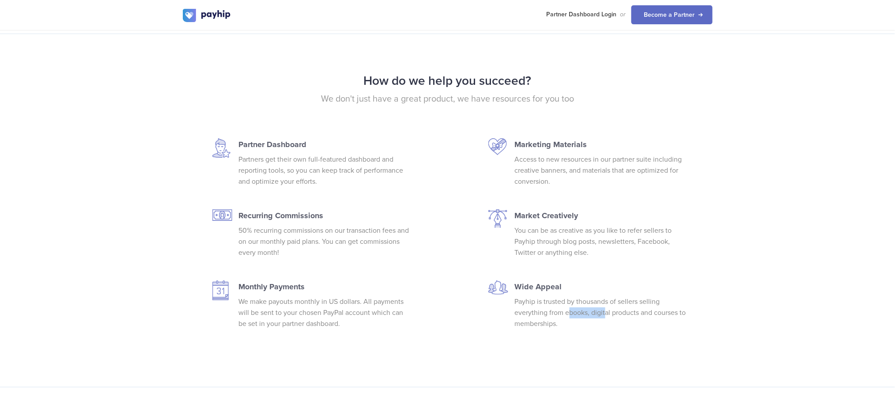
drag, startPoint x: 570, startPoint y: 308, endPoint x: 604, endPoint y: 310, distance: 35.0
click at [604, 310] on p "Payhip is trusted by thousands of sellers selling everything from ebooks, digit…" at bounding box center [601, 312] width 172 height 33
click at [641, 312] on p "Payhip is trusted by thousands of sellers selling everything from ebooks, digit…" at bounding box center [601, 312] width 172 height 33
drag, startPoint x: 665, startPoint y: 310, endPoint x: 675, endPoint y: 310, distance: 9.7
click at [675, 310] on p "Payhip is trusted by thousands of sellers selling everything from ebooks, digit…" at bounding box center [601, 312] width 172 height 33
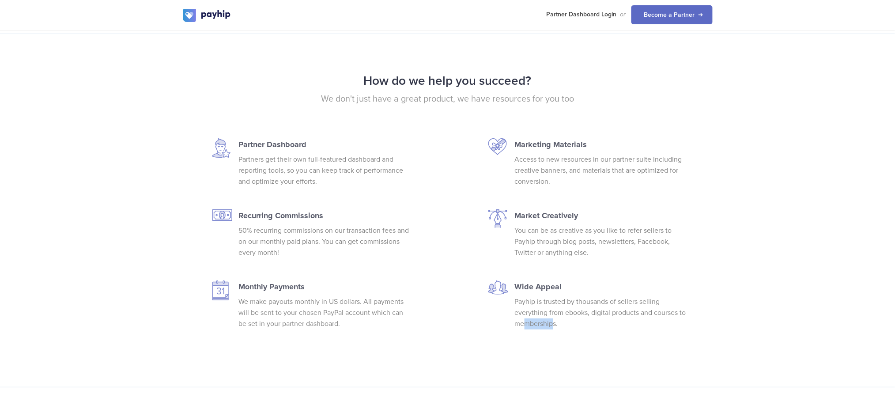
drag, startPoint x: 532, startPoint y: 318, endPoint x: 562, endPoint y: 318, distance: 30.0
click at [562, 318] on p "Payhip is trusted by thousands of sellers selling everything from ebooks, digit…" at bounding box center [601, 312] width 172 height 33
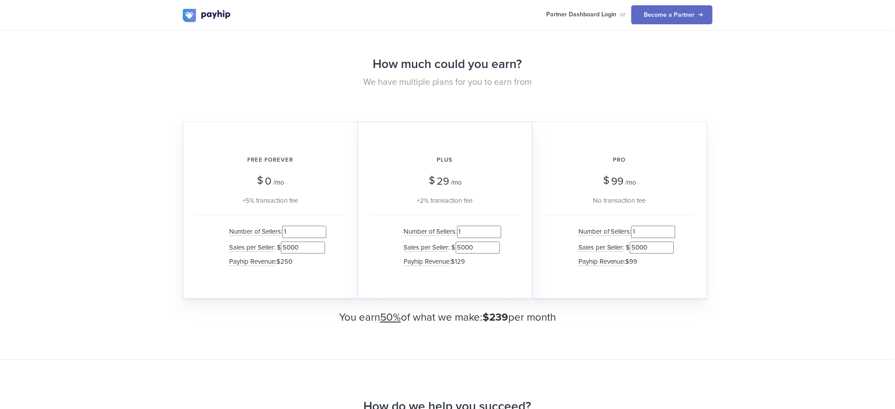
scroll to position [824, 0]
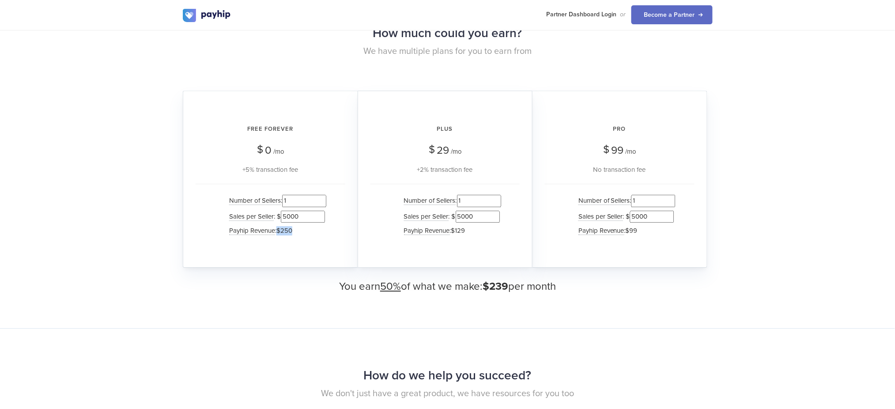
drag, startPoint x: 278, startPoint y: 228, endPoint x: 312, endPoint y: 232, distance: 33.7
click at [312, 232] on li "Payhip Revenue : $250" at bounding box center [276, 230] width 102 height 13
drag, startPoint x: 487, startPoint y: 283, endPoint x: 520, endPoint y: 283, distance: 33.1
click at [520, 283] on h3 "You earn 50% of what we make: $239 per month" at bounding box center [448, 286] width 530 height 11
click at [566, 289] on div "How much could you earn? We have multiple plans for you to earn from Free Forev…" at bounding box center [447, 157] width 895 height 342
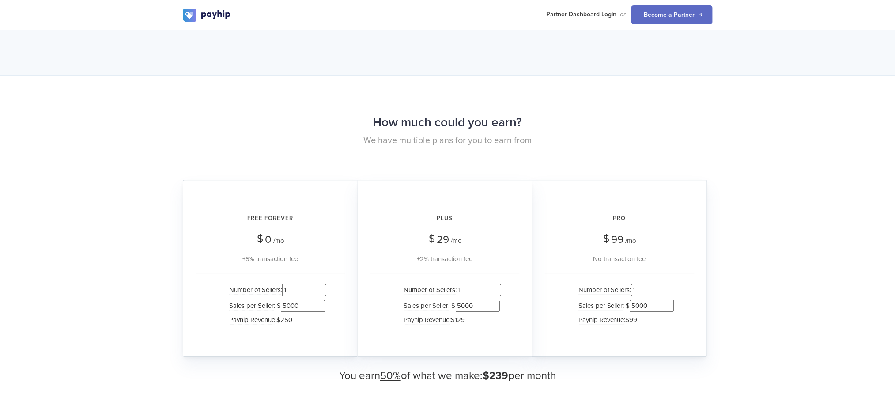
scroll to position [883, 0]
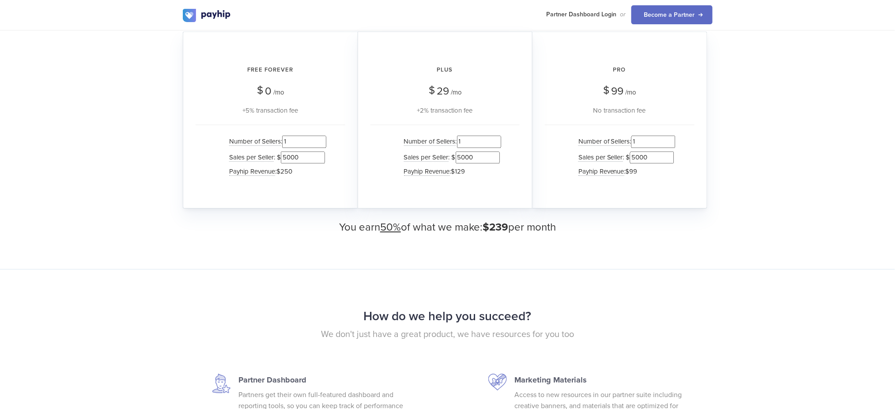
drag, startPoint x: 492, startPoint y: 224, endPoint x: 560, endPoint y: 225, distance: 68.0
click at [560, 225] on h3 "You earn 50% of what we make: $239 per month" at bounding box center [448, 227] width 530 height 11
click at [577, 227] on h3 "You earn 50% of what we make: $239 per month" at bounding box center [448, 227] width 530 height 11
drag, startPoint x: 483, startPoint y: 224, endPoint x: 560, endPoint y: 228, distance: 76.9
click at [560, 228] on h3 "You earn 50% of what we make: $239 per month" at bounding box center [448, 227] width 530 height 11
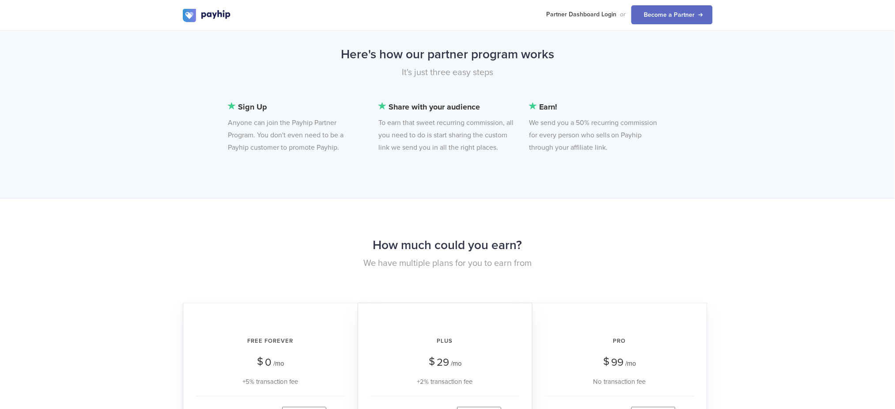
scroll to position [589, 0]
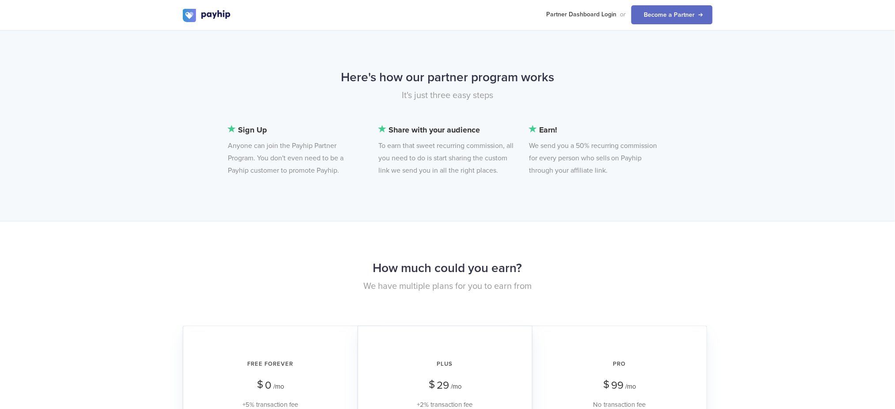
drag, startPoint x: 419, startPoint y: 262, endPoint x: 428, endPoint y: 263, distance: 8.9
click at [419, 263] on h2 "How much could you earn?" at bounding box center [448, 268] width 530 height 23
drag, startPoint x: 436, startPoint y: 268, endPoint x: 475, endPoint y: 268, distance: 38.9
click at [475, 268] on h2 "How much could you earn?" at bounding box center [448, 268] width 530 height 23
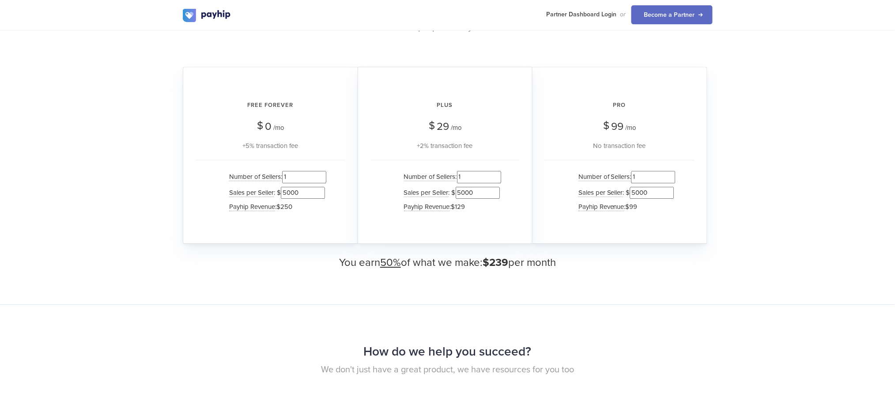
scroll to position [824, 0]
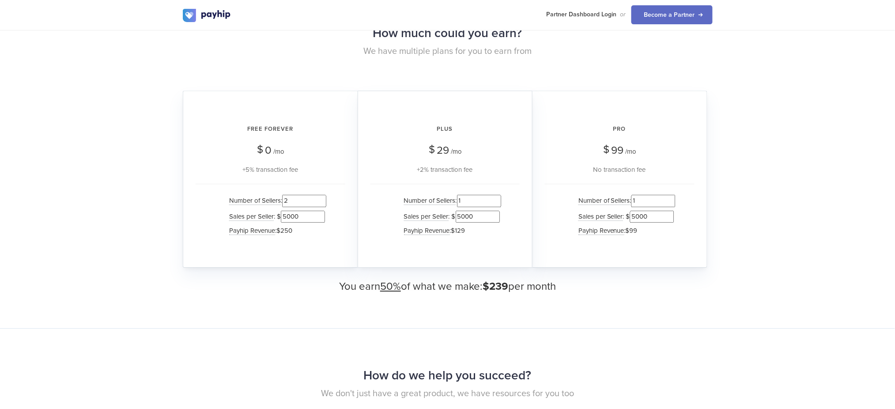
type input "2"
click at [322, 196] on input "2" at bounding box center [304, 201] width 44 height 12
type input "2"
click at [497, 197] on input "2" at bounding box center [479, 201] width 44 height 12
type input "2"
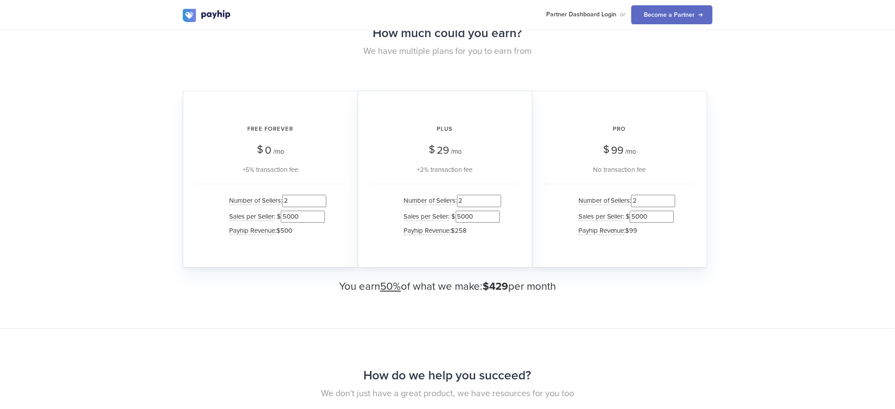
click at [672, 195] on input "2" at bounding box center [653, 201] width 44 height 12
type input "3"
click at [322, 198] on input "3" at bounding box center [304, 201] width 44 height 12
click at [673, 200] on input "1" at bounding box center [653, 201] width 44 height 12
type input "0"
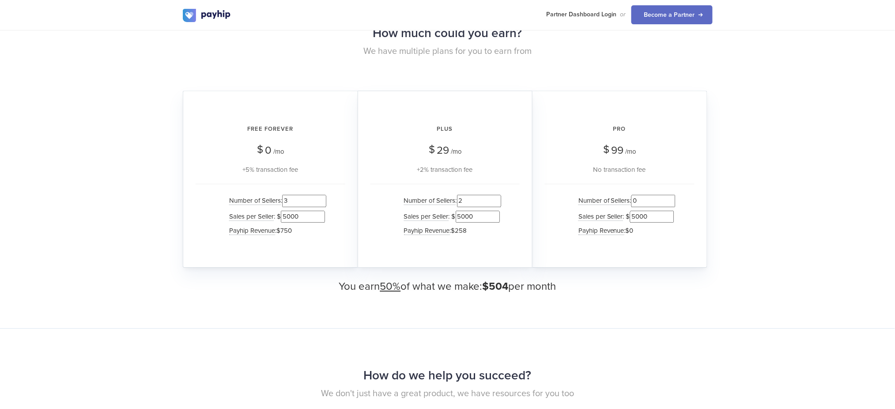
click at [673, 200] on input "0" at bounding box center [653, 201] width 44 height 12
drag, startPoint x: 300, startPoint y: 211, endPoint x: 262, endPoint y: 210, distance: 38.4
click at [262, 210] on li "Sales per Seller The average sales amount per seller on this plan. : $ 5000" at bounding box center [276, 216] width 102 height 15
type input "200"
drag, startPoint x: 512, startPoint y: 283, endPoint x: 484, endPoint y: 284, distance: 27.8
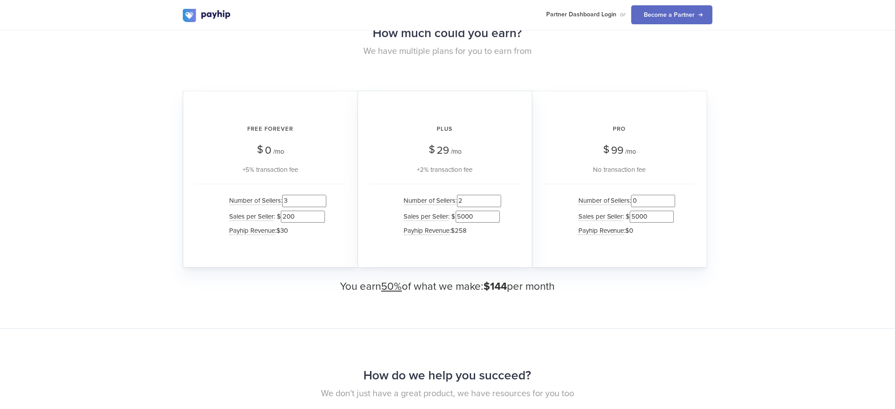
click at [484, 284] on h3 "You earn 50% of what we make: $144 per month" at bounding box center [448, 286] width 530 height 11
drag, startPoint x: 477, startPoint y: 214, endPoint x: 455, endPoint y: 215, distance: 22.1
click at [456, 215] on input "5000" at bounding box center [478, 217] width 44 height 12
type input "200"
click at [655, 214] on input "5000" at bounding box center [652, 217] width 44 height 12
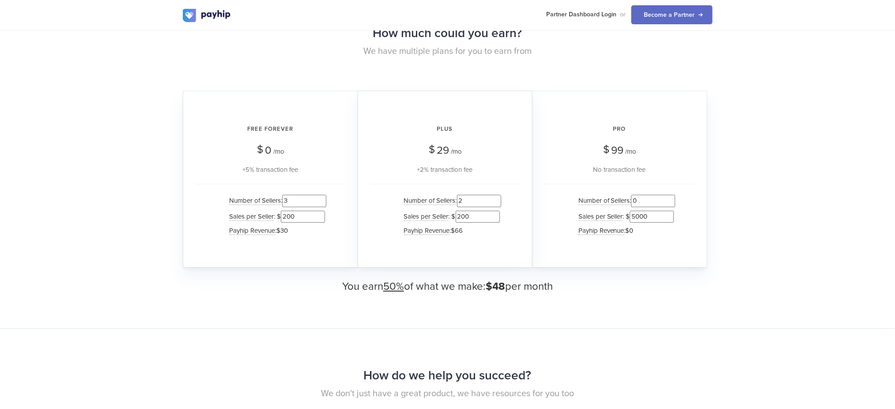
click at [451, 287] on h3 "You earn 50% of what we make: $48 per month" at bounding box center [448, 286] width 530 height 11
click at [262, 257] on div "Free Forever $ 0 /mo +5% transaction fee Number of Sellers : 3 Sales per Seller…" at bounding box center [270, 179] width 175 height 177
type input "1"
click at [671, 196] on input "1" at bounding box center [653, 201] width 44 height 12
click at [293, 201] on input "3" at bounding box center [304, 201] width 44 height 12
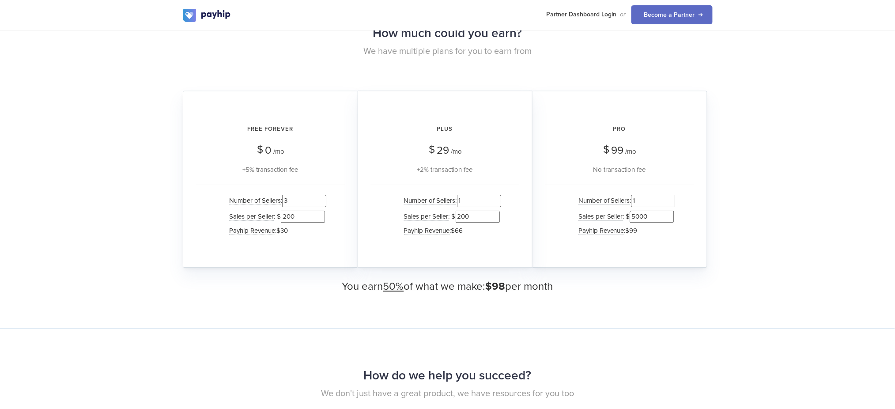
type input "1"
click at [495, 200] on input "1" at bounding box center [479, 201] width 44 height 12
click at [325, 195] on input "4" at bounding box center [304, 201] width 44 height 12
type input "5"
click at [323, 195] on input "5" at bounding box center [304, 201] width 44 height 12
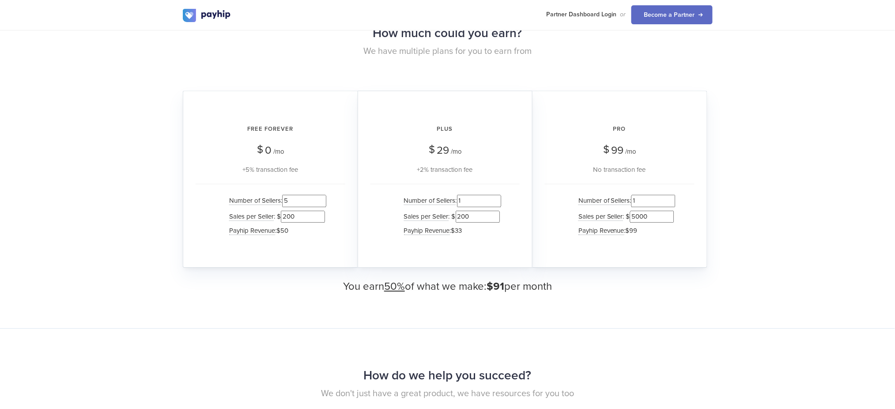
drag, startPoint x: 306, startPoint y: 237, endPoint x: 305, endPoint y: 244, distance: 7.1
click at [305, 244] on div "Number of Sellers : 5 Sales per Seller : $ 200 Payhip Revenue : $50" at bounding box center [271, 217] width 150 height 66
drag, startPoint x: 301, startPoint y: 210, endPoint x: 144, endPoint y: 268, distance: 166.7
click at [275, 211] on li "Sales per Seller : $ 200" at bounding box center [276, 216] width 102 height 15
type input "1000"
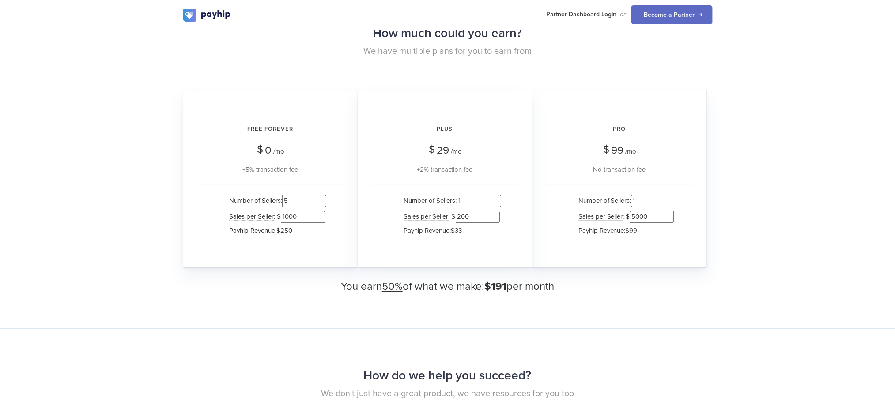
click at [814, 314] on div "How much could you earn? We have multiple plans for you to earn from Free Forev…" at bounding box center [447, 157] width 895 height 342
drag, startPoint x: 245, startPoint y: 124, endPoint x: 298, endPoint y: 125, distance: 53.0
click at [298, 125] on h2 "Free Forever" at bounding box center [271, 128] width 150 height 23
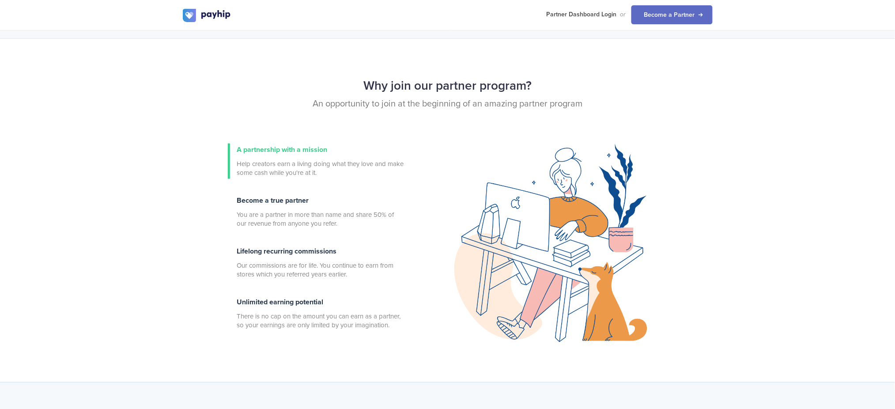
scroll to position [235, 0]
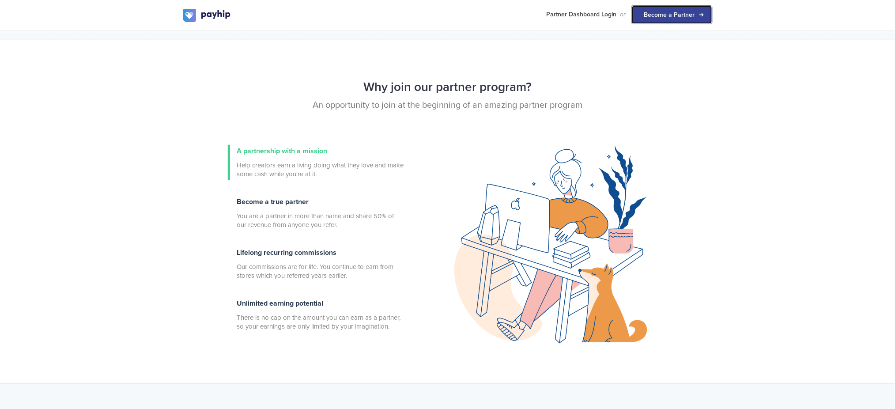
click at [676, 18] on link "Become a Partner" at bounding box center [671, 14] width 81 height 19
